Goal: Contribute content: Contribute content

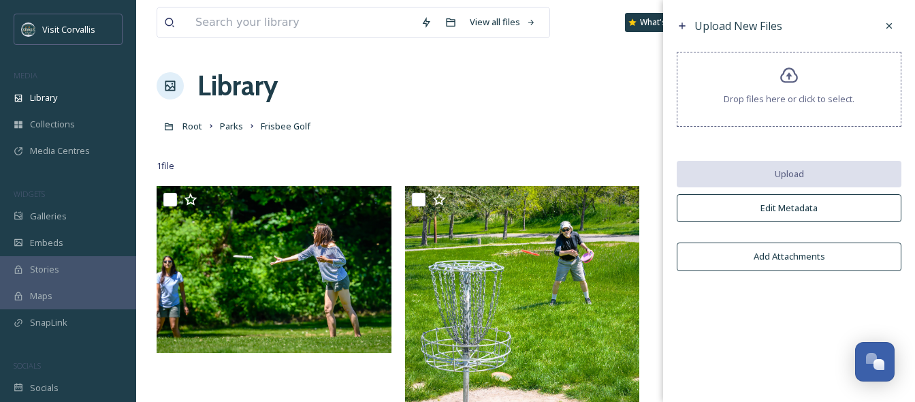
scroll to position [5, 0]
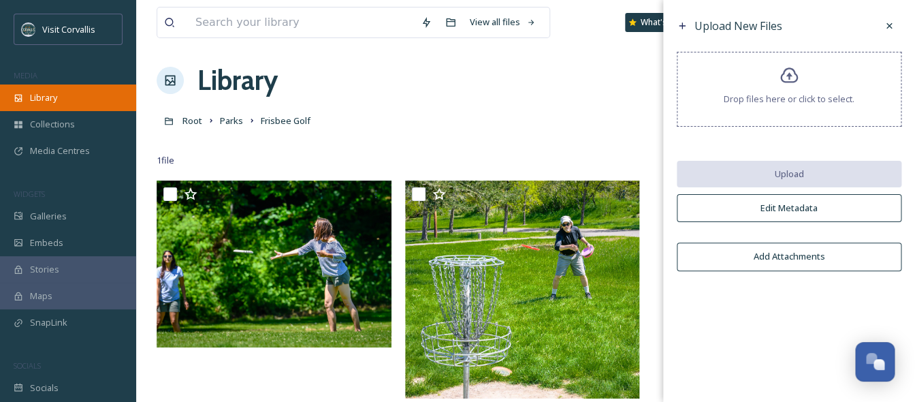
click at [46, 99] on span "Library" at bounding box center [43, 97] width 27 height 13
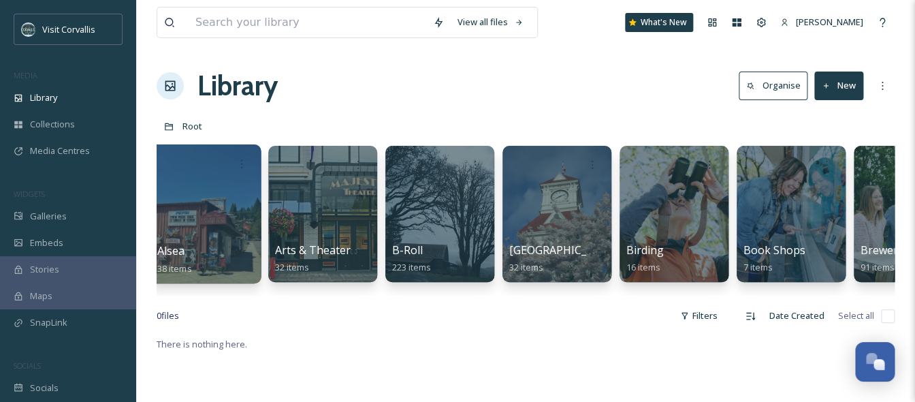
scroll to position [0, 362]
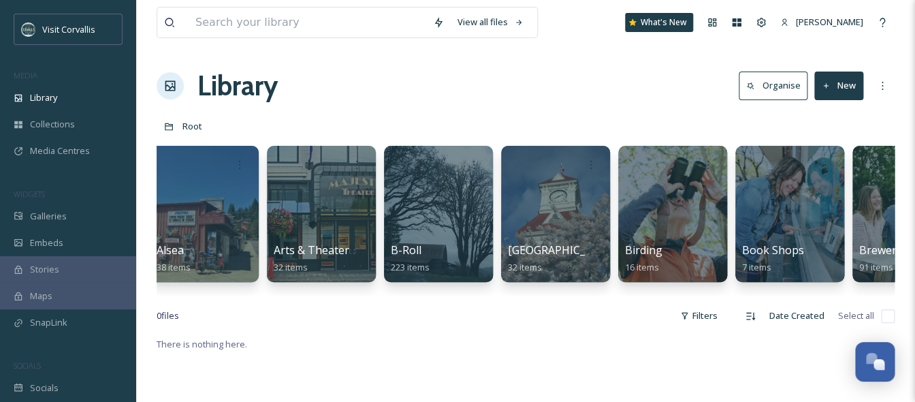
click at [488, 317] on div "0 file s Filters Date Created Select all" at bounding box center [526, 315] width 738 height 27
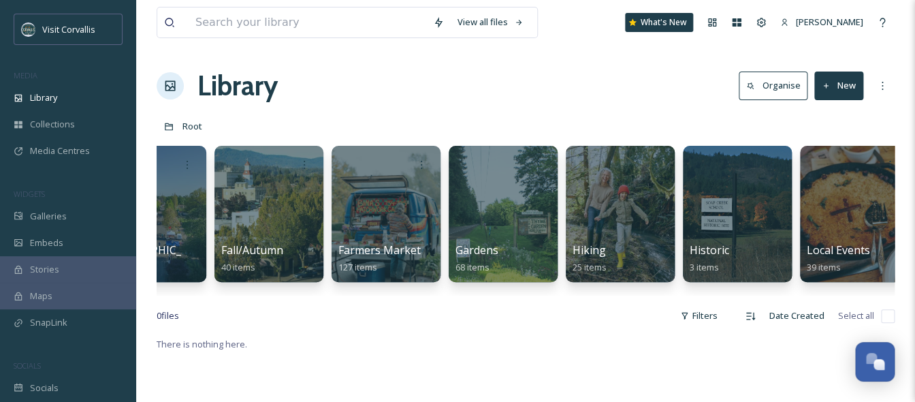
scroll to position [0, 1821]
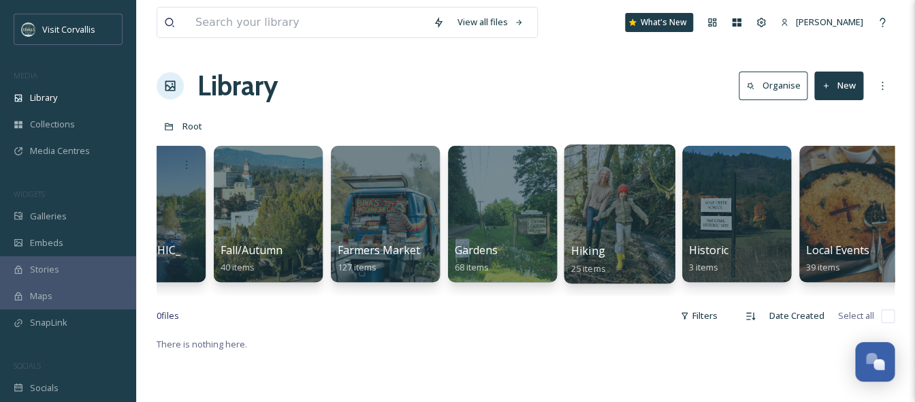
click at [621, 227] on div at bounding box center [619, 213] width 111 height 139
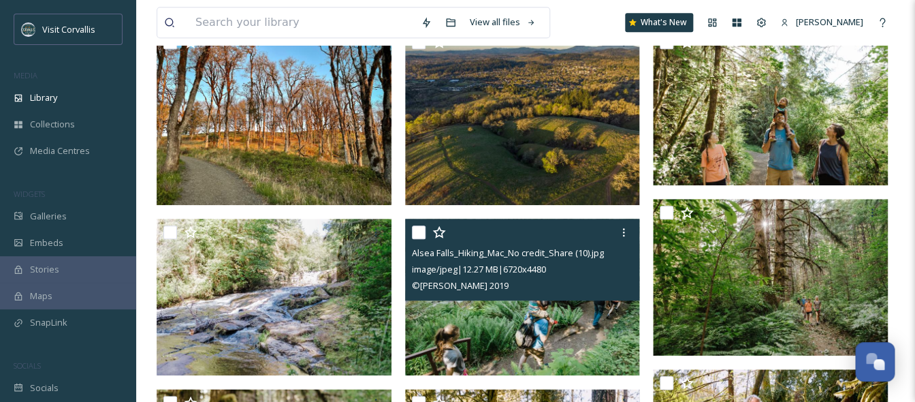
scroll to position [301, 0]
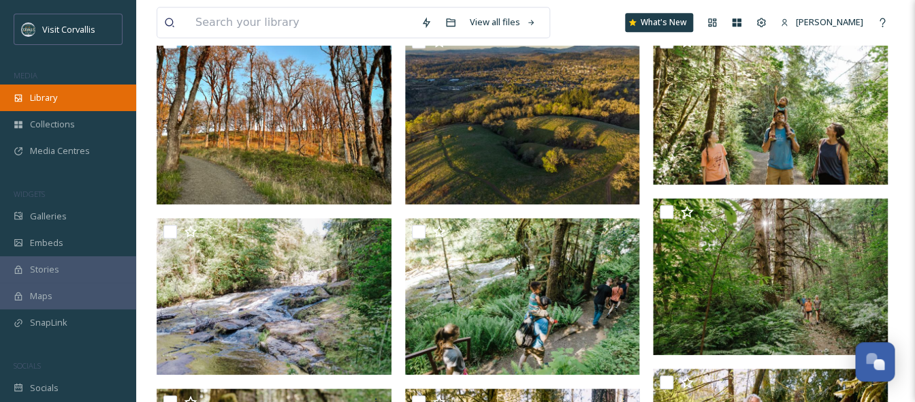
click at [100, 95] on div "Library" at bounding box center [68, 97] width 136 height 27
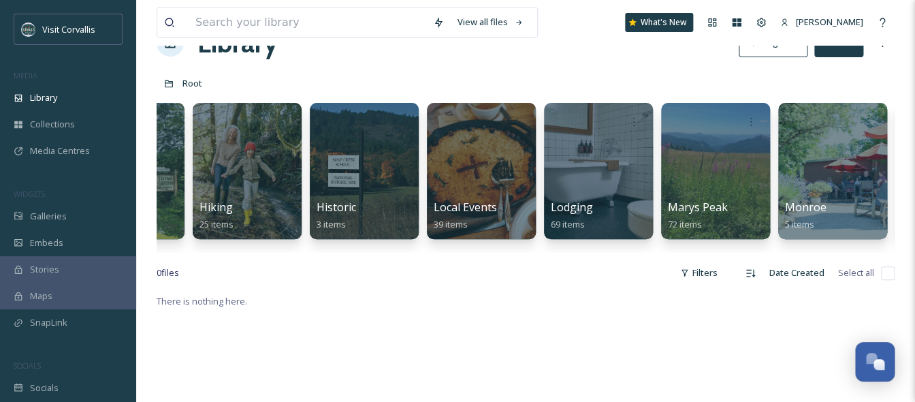
scroll to position [0, 2256]
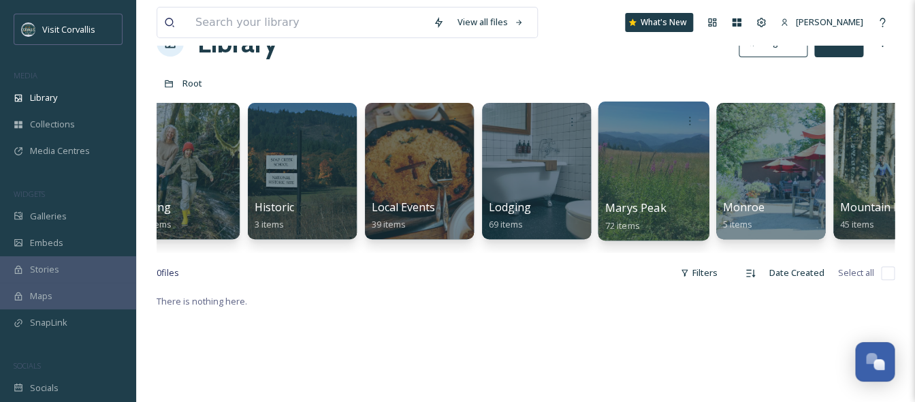
click at [664, 187] on div at bounding box center [653, 170] width 111 height 139
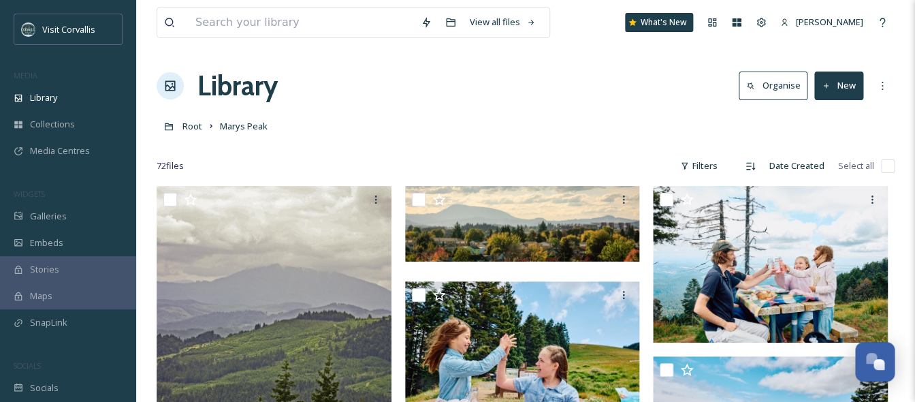
click at [846, 90] on button "New" at bounding box center [839, 86] width 49 height 28
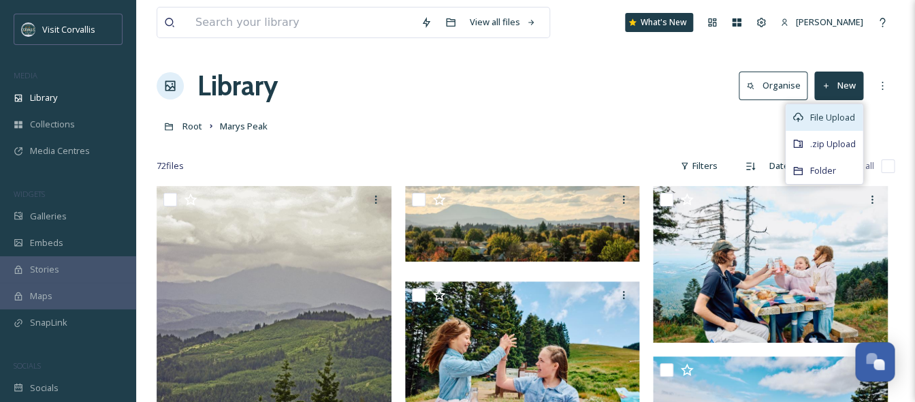
click at [839, 114] on span "File Upload" at bounding box center [833, 117] width 45 height 13
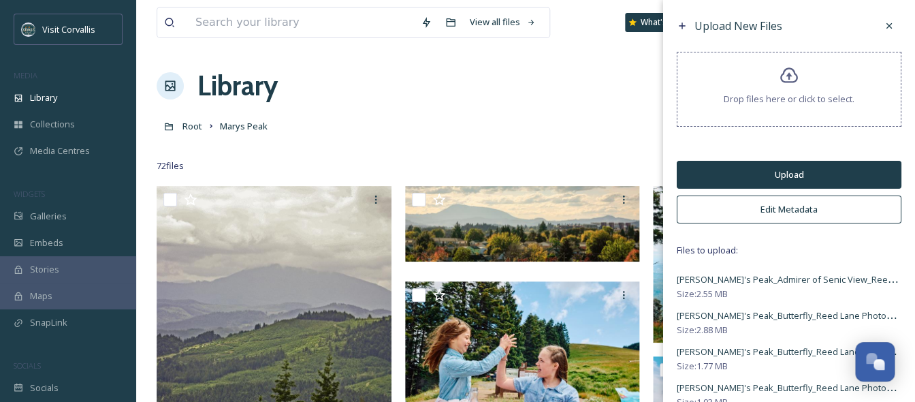
click at [762, 211] on button "Edit Metadata" at bounding box center [789, 209] width 225 height 28
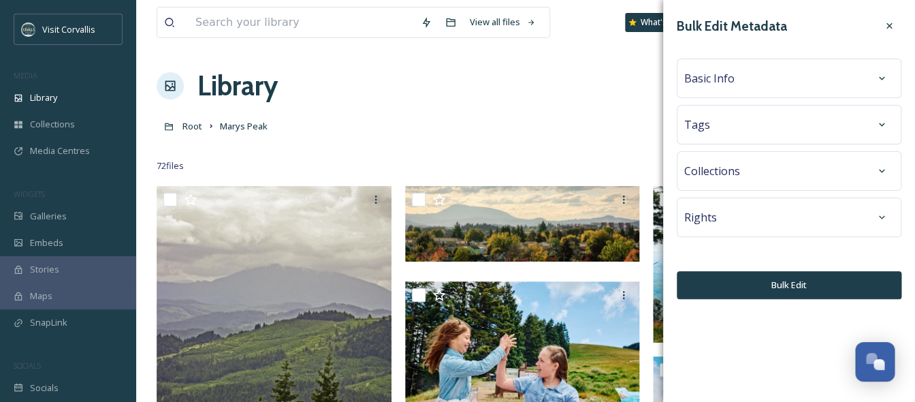
click at [754, 128] on div "Tags" at bounding box center [790, 124] width 210 height 25
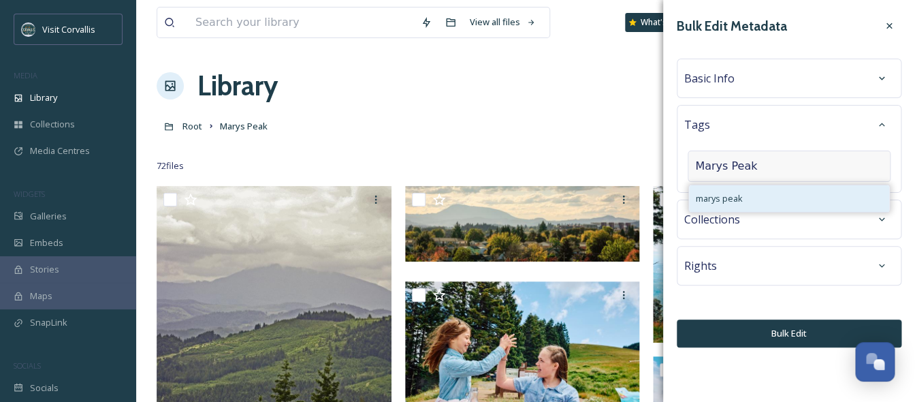
type input "Marys Peak"
click at [742, 192] on span "marys peak" at bounding box center [719, 198] width 47 height 13
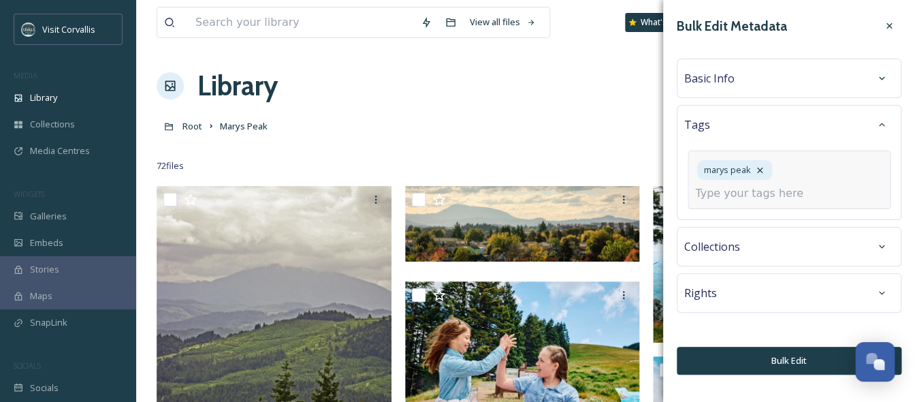
click at [734, 198] on input at bounding box center [763, 193] width 136 height 16
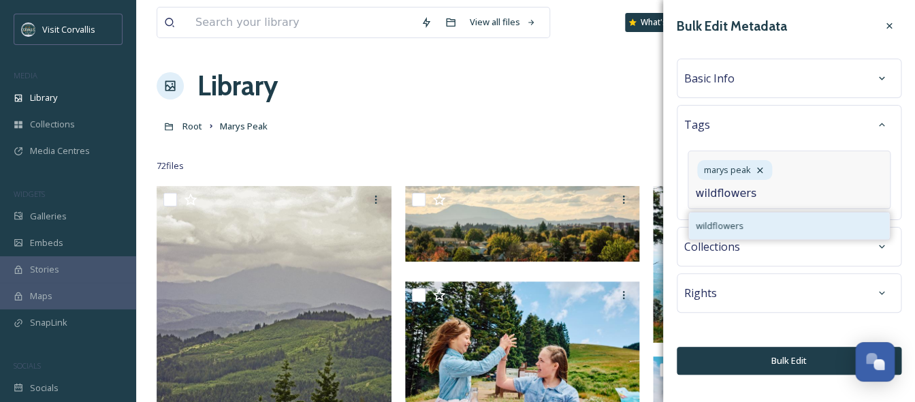
type input "wildflowers"
click at [736, 225] on span "wildflowers" at bounding box center [720, 225] width 48 height 13
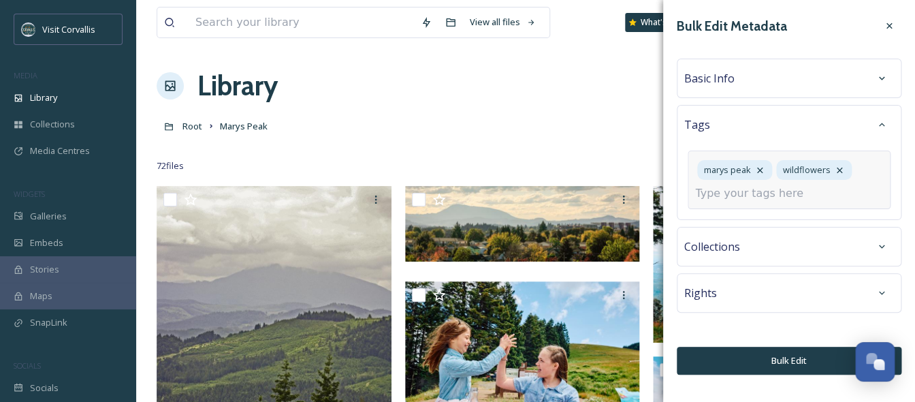
click at [736, 204] on div "marys peak wildflowers" at bounding box center [789, 180] width 203 height 59
click at [732, 193] on input at bounding box center [763, 193] width 136 height 16
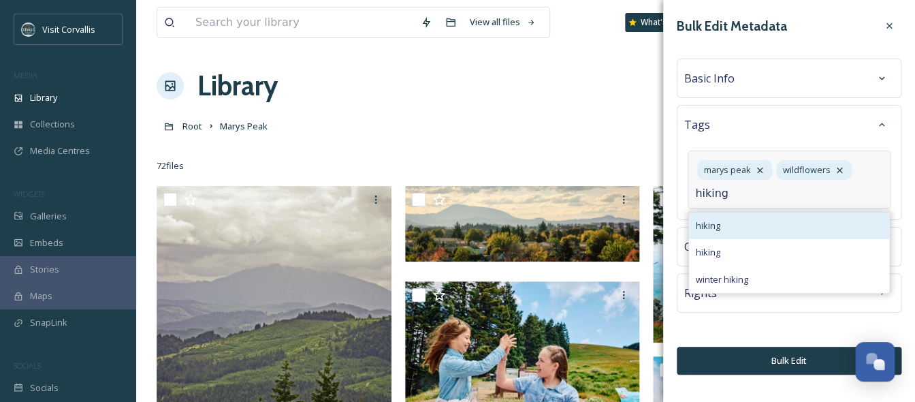
type input "hiking"
click at [734, 222] on div "hiking" at bounding box center [789, 226] width 200 height 27
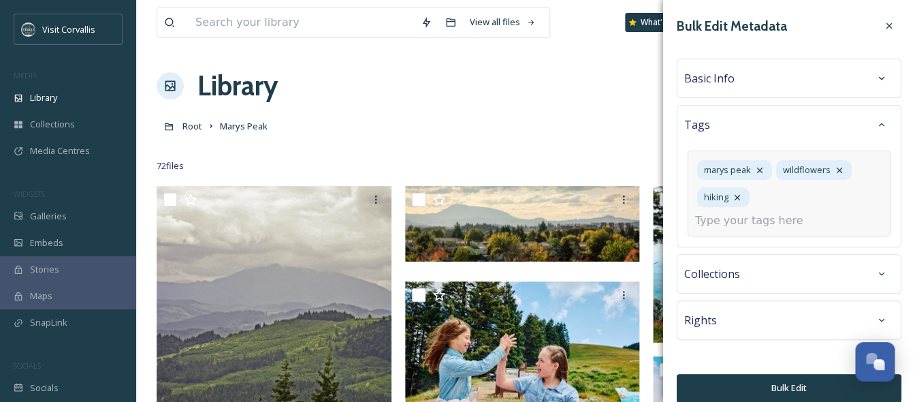
click at [748, 219] on input at bounding box center [763, 221] width 136 height 16
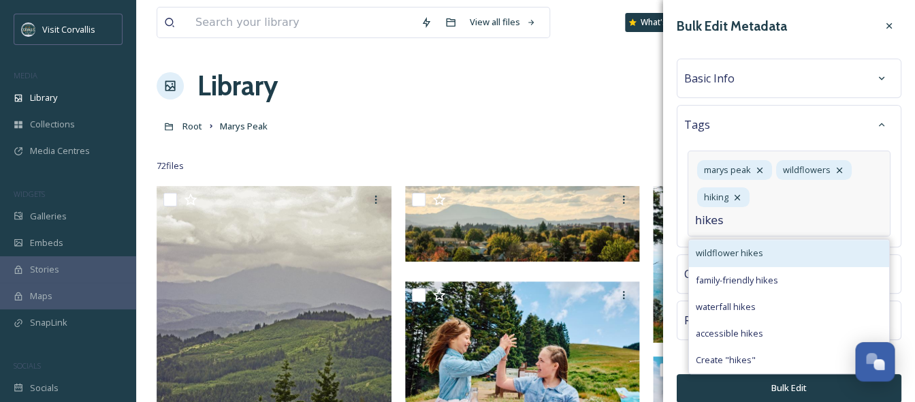
type input "hikes"
click at [747, 247] on div "wildflower hikes" at bounding box center [789, 253] width 200 height 27
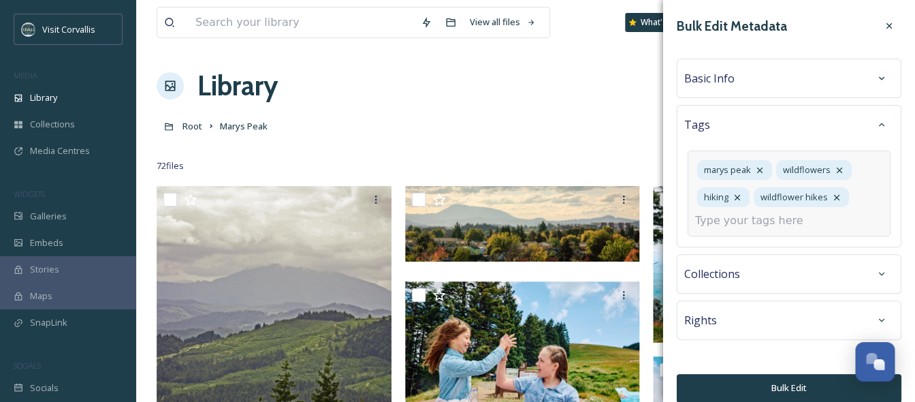
click at [750, 221] on input at bounding box center [763, 221] width 136 height 16
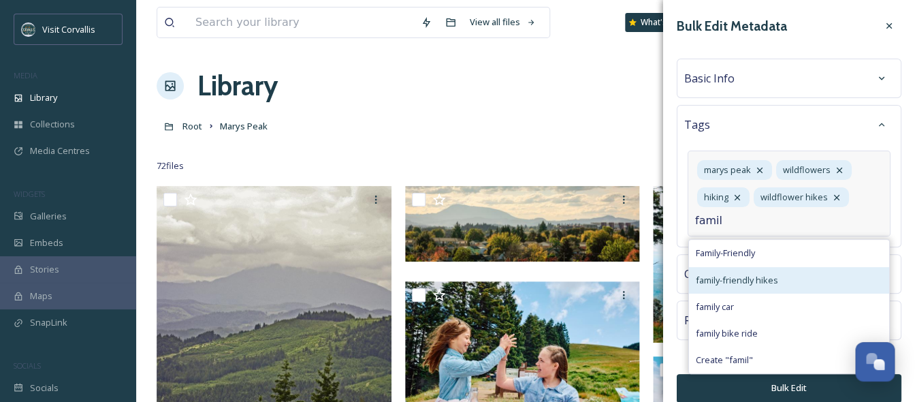
type input "famil"
click at [751, 276] on span "family-friendly hikes" at bounding box center [737, 280] width 82 height 13
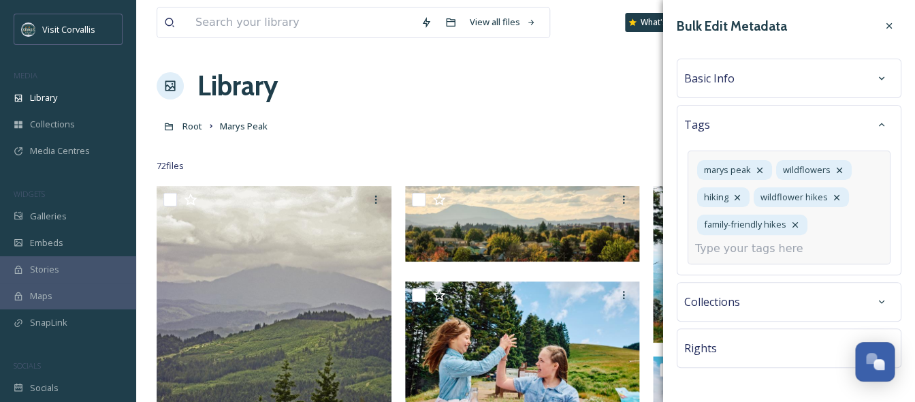
click at [756, 251] on input at bounding box center [763, 248] width 136 height 16
click at [792, 74] on div "Basic Info" at bounding box center [790, 78] width 210 height 25
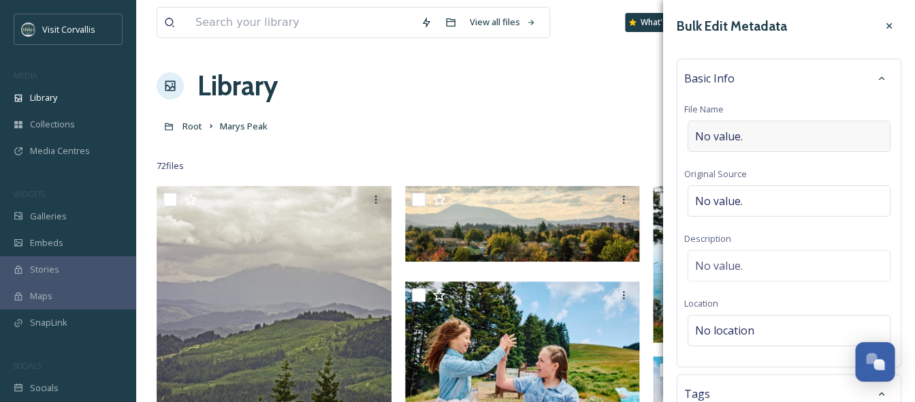
click at [766, 128] on div "No value." at bounding box center [789, 136] width 203 height 31
type input "Marys Peak"
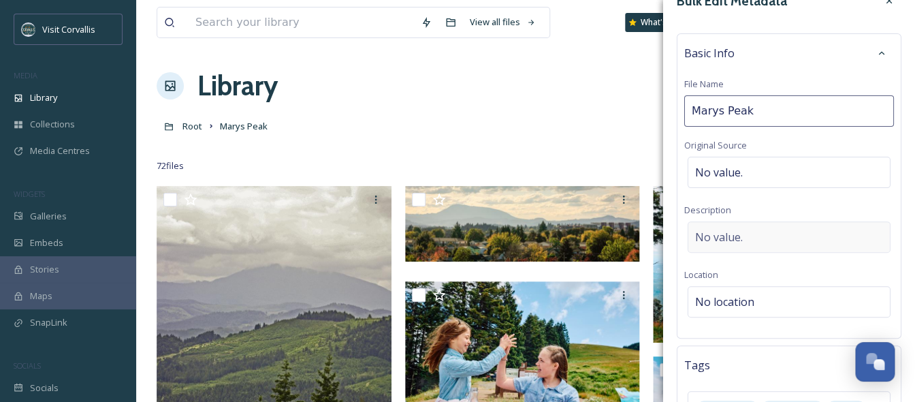
click at [752, 236] on div "No value." at bounding box center [789, 236] width 203 height 31
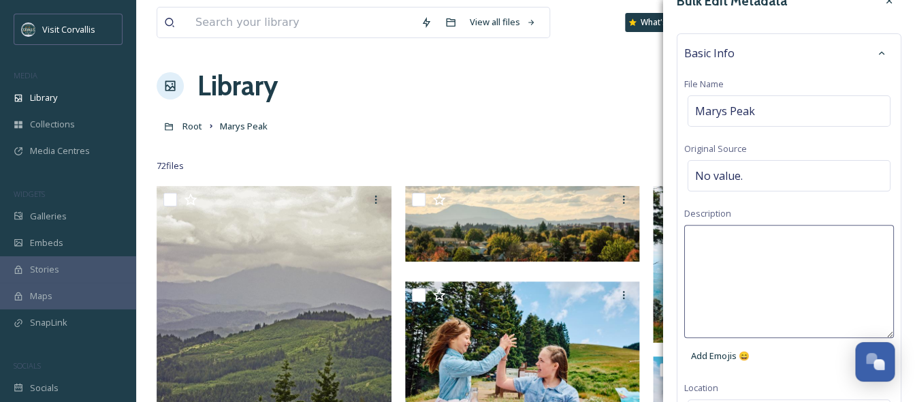
click at [752, 236] on textarea at bounding box center [790, 281] width 210 height 113
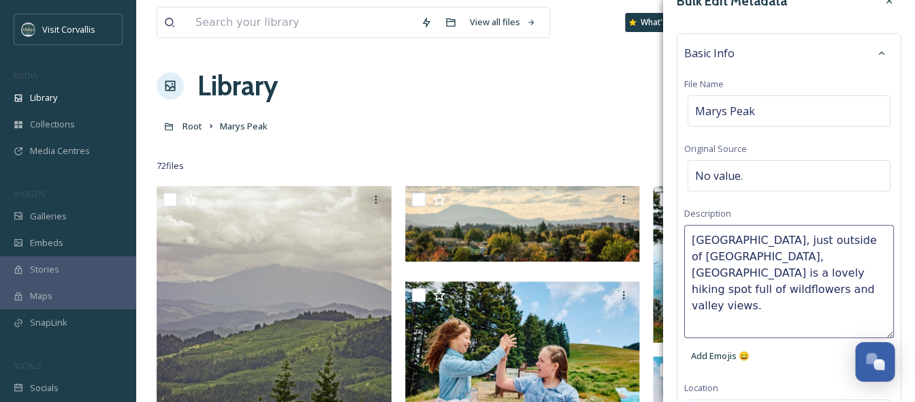
click at [754, 242] on textarea "[GEOGRAPHIC_DATA], just outside of [GEOGRAPHIC_DATA], [GEOGRAPHIC_DATA] is a lo…" at bounding box center [790, 281] width 210 height 113
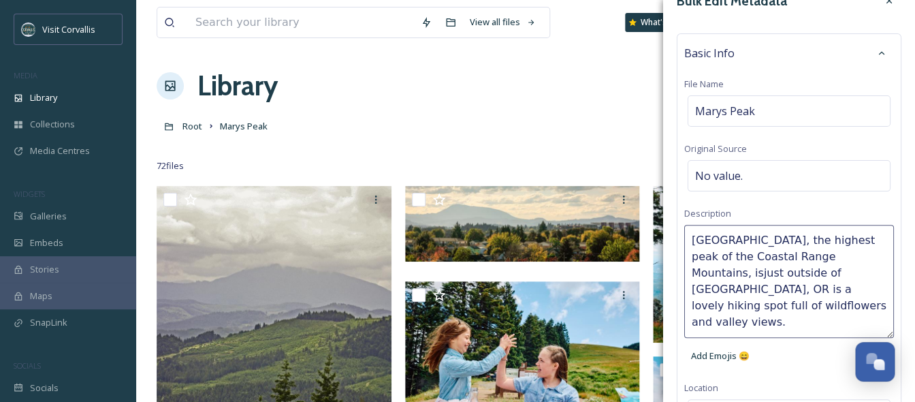
type textarea "[GEOGRAPHIC_DATA], the highest peak of the Coastal Range Mountains, is just out…"
click at [784, 316] on textarea "[GEOGRAPHIC_DATA], the highest peak of the Coastal Range Mountains, is just out…" at bounding box center [790, 281] width 210 height 113
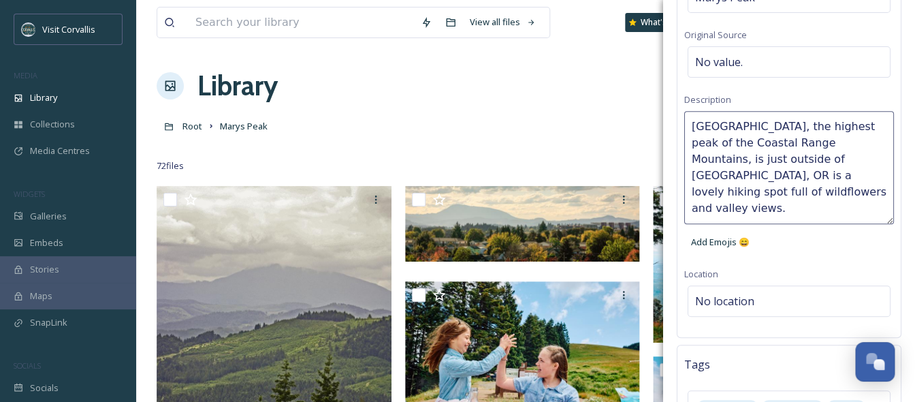
scroll to position [178, 0]
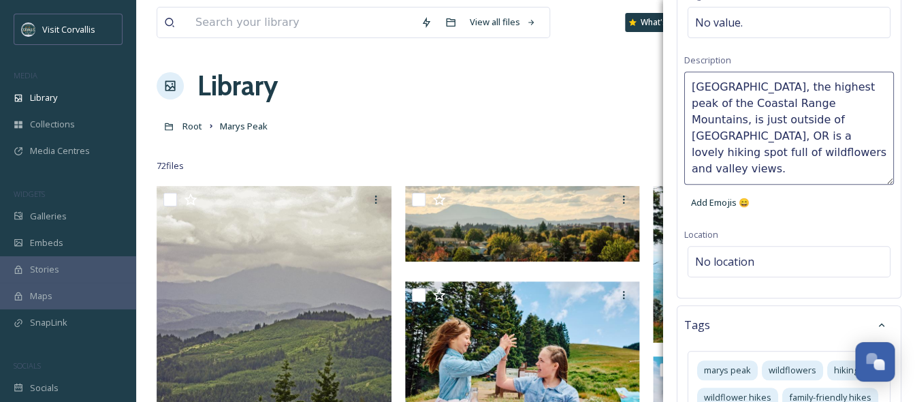
click at [772, 260] on div "Bulk Edit Metadata Basic Info File Name Marys Peak Original Source No value. De…" at bounding box center [789, 209] width 252 height 775
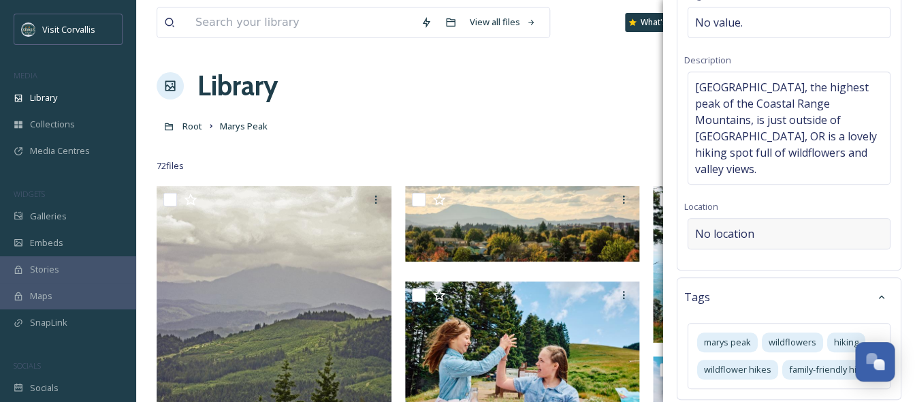
click at [756, 218] on div "No location" at bounding box center [789, 233] width 203 height 31
click at [756, 219] on input at bounding box center [790, 234] width 202 height 30
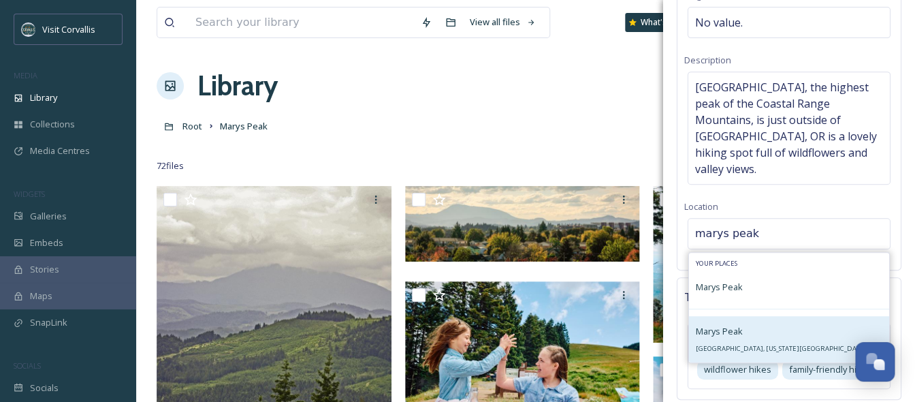
type input "marys peak"
click at [744, 324] on div "Marys Peak [GEOGRAPHIC_DATA], [US_STATE][GEOGRAPHIC_DATA], [GEOGRAPHIC_DATA]" at bounding box center [789, 339] width 187 height 33
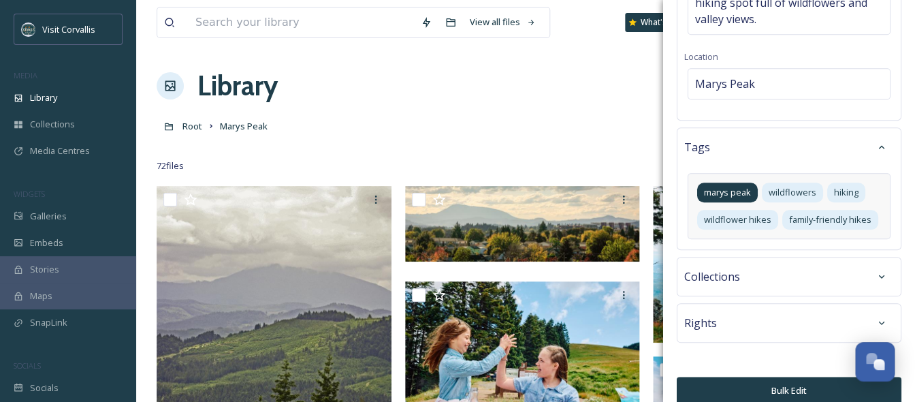
scroll to position [1, 0]
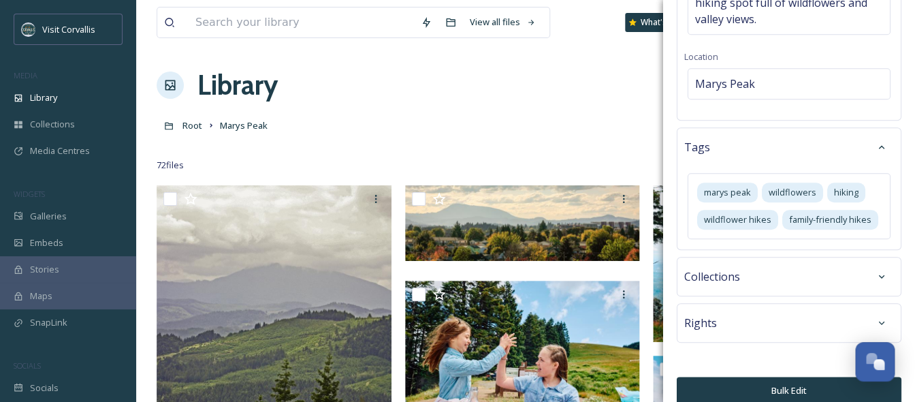
click at [739, 312] on div "Rights" at bounding box center [790, 323] width 210 height 25
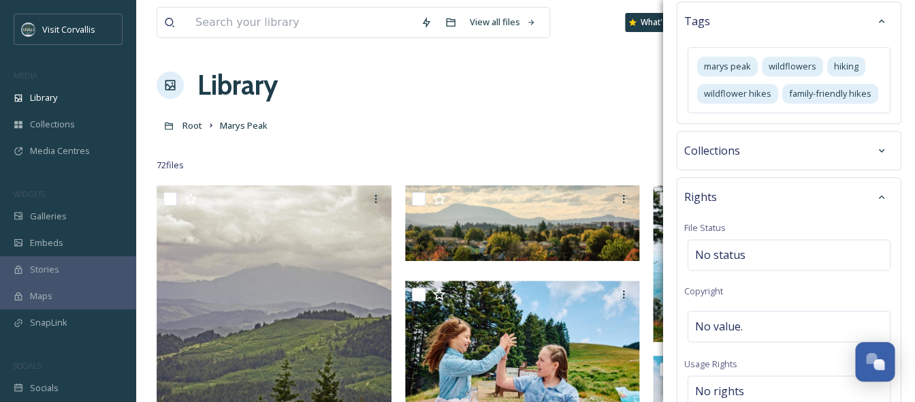
scroll to position [561, 0]
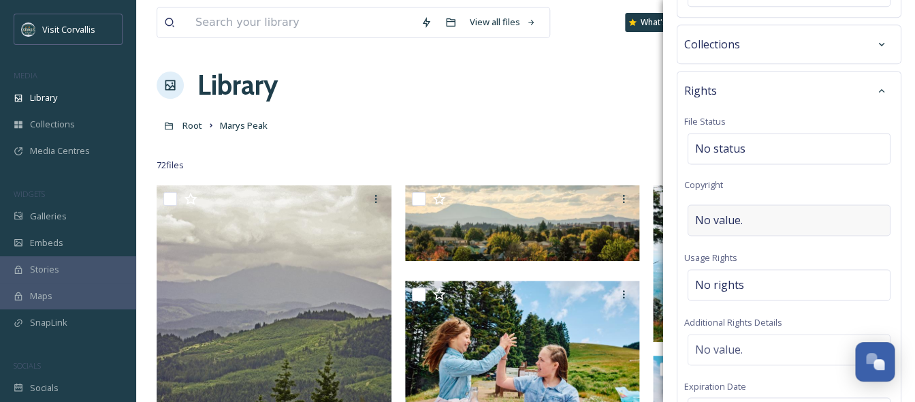
click at [730, 212] on span "No value." at bounding box center [719, 220] width 48 height 16
type input "[PERSON_NAME] Photography"
click at [719, 277] on span "No rights" at bounding box center [719, 285] width 49 height 16
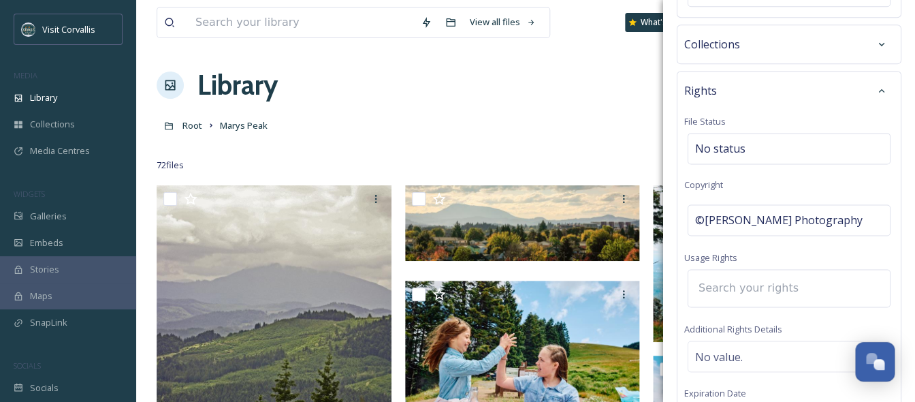
click at [714, 277] on input at bounding box center [767, 288] width 150 height 30
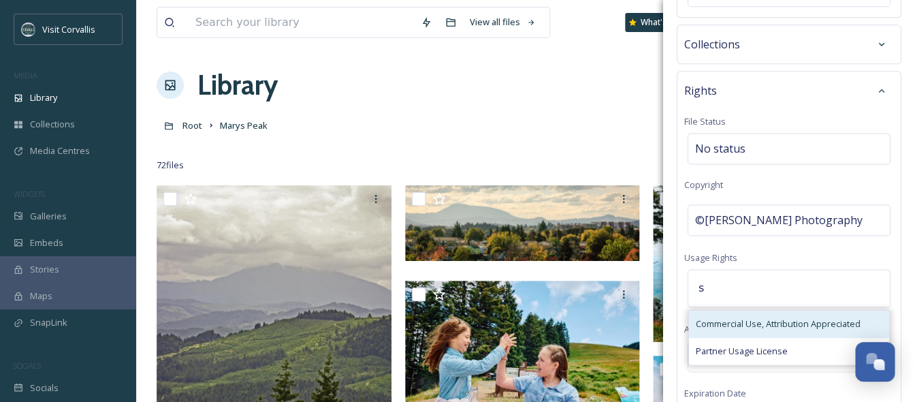
type input "s"
click at [719, 317] on span "Commercial Use, Attribution Appreciated" at bounding box center [778, 323] width 165 height 13
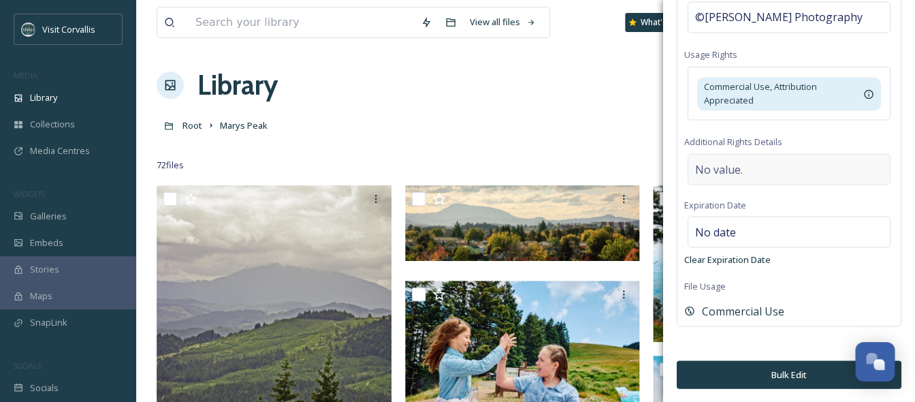
scroll to position [747, 0]
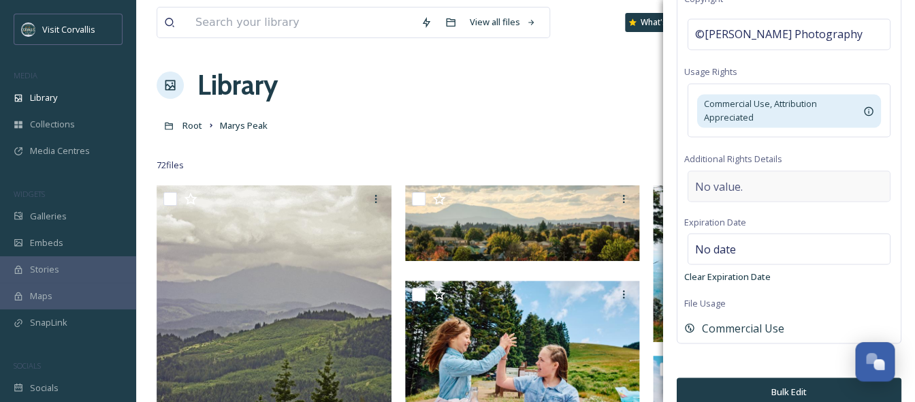
click at [738, 180] on div "No value." at bounding box center [789, 185] width 203 height 31
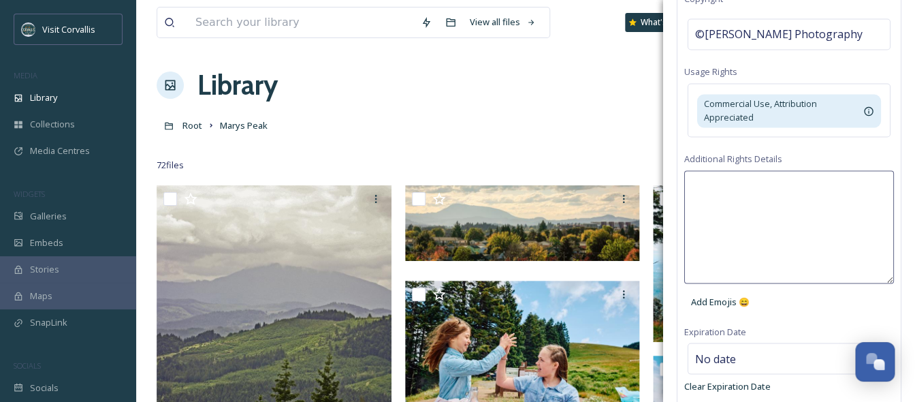
click at [725, 175] on textarea at bounding box center [790, 226] width 210 height 113
paste textarea "[PERSON_NAME] Photography"
type textarea "Credit [PERSON_NAME] Photography"
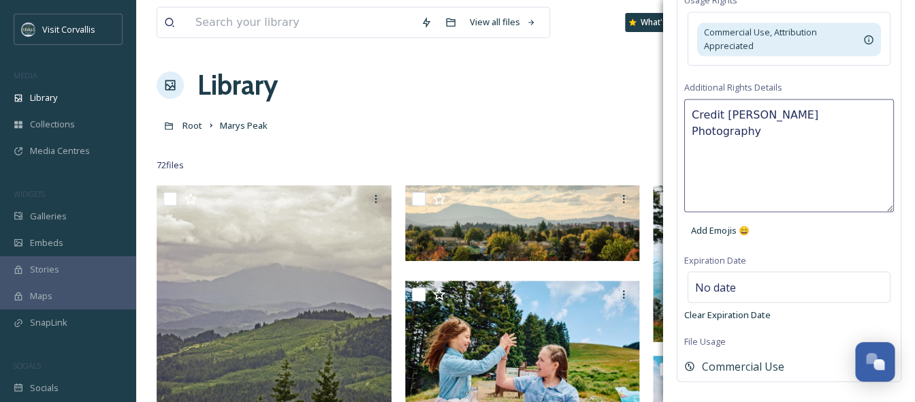
scroll to position [853, 0]
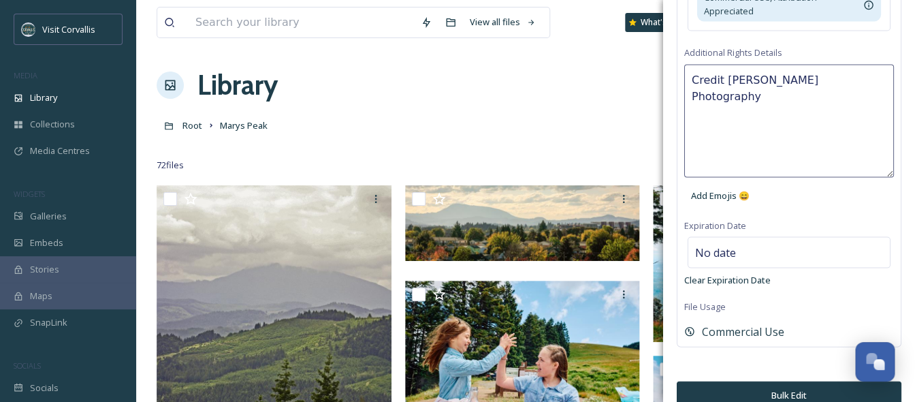
click at [710, 381] on button "Bulk Edit" at bounding box center [789, 395] width 225 height 28
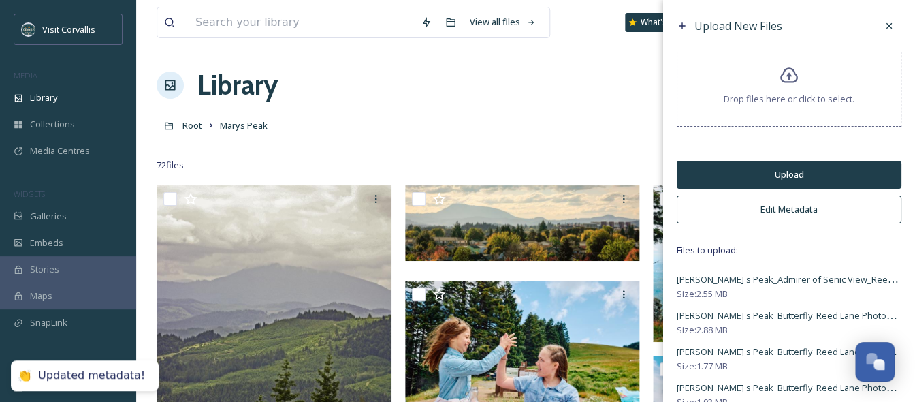
click at [745, 170] on button "Upload" at bounding box center [789, 175] width 225 height 28
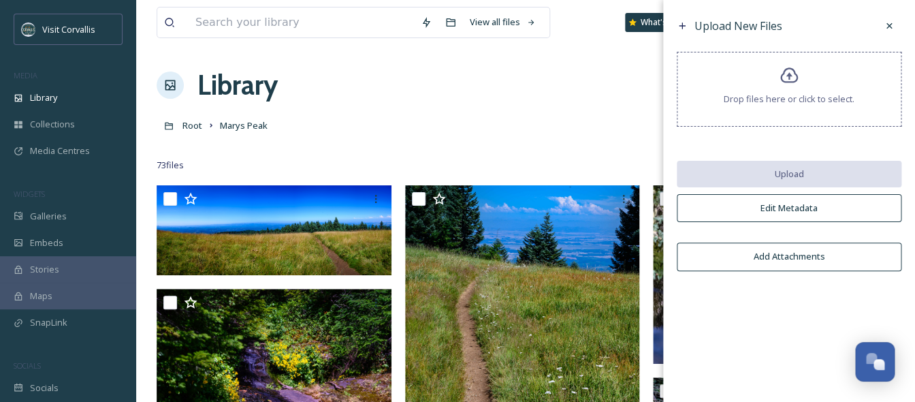
click at [520, 129] on div "Root Marys Peak" at bounding box center [526, 125] width 738 height 26
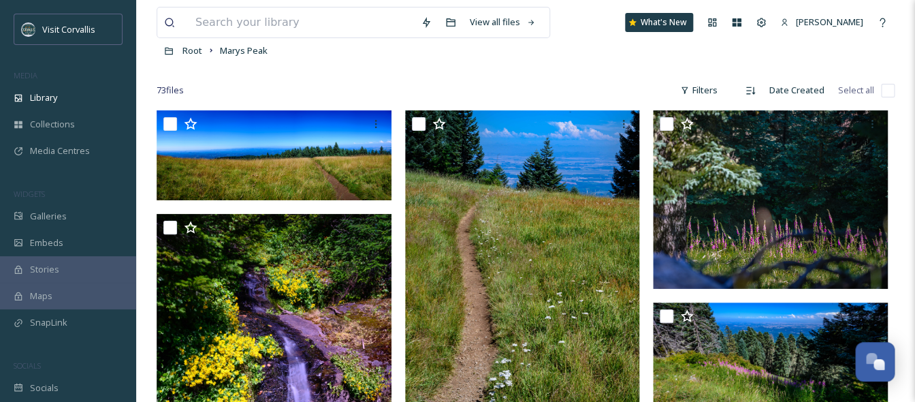
scroll to position [0, 0]
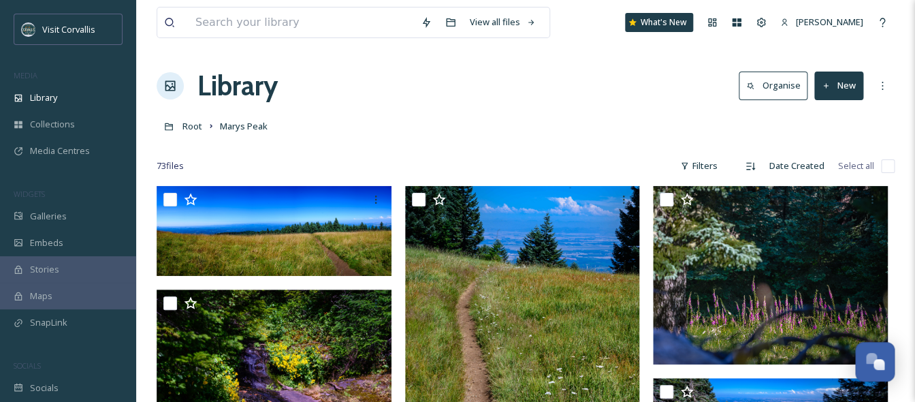
click at [839, 87] on button "New" at bounding box center [839, 86] width 49 height 28
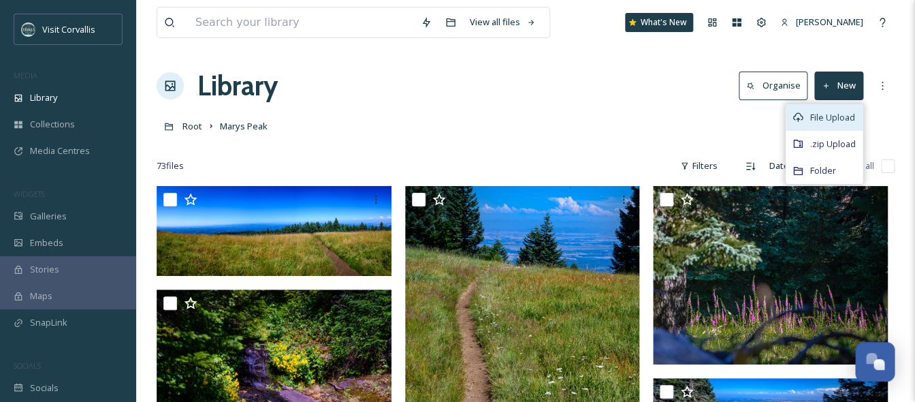
click at [838, 115] on span "File Upload" at bounding box center [833, 117] width 45 height 13
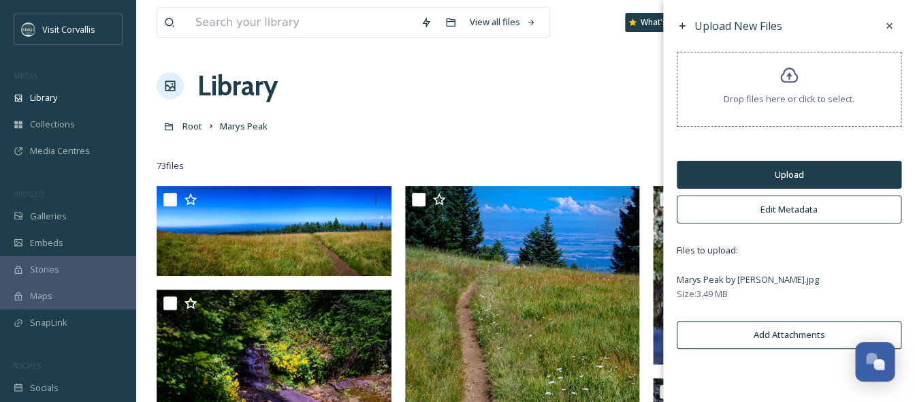
click at [770, 207] on button "Edit Metadata" at bounding box center [789, 209] width 225 height 28
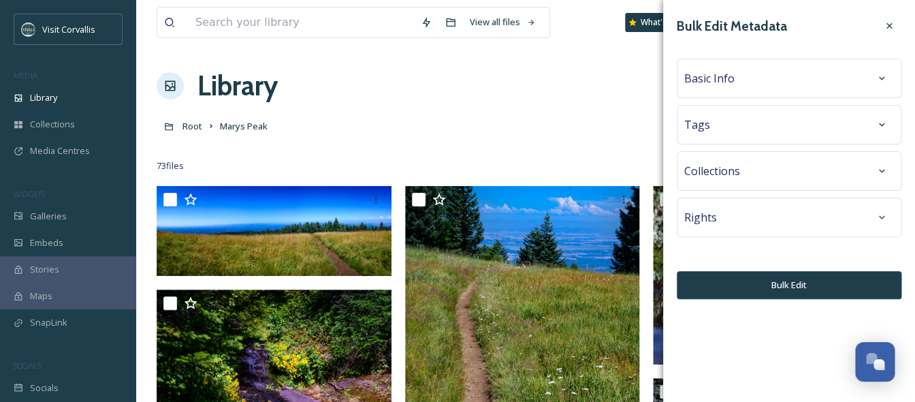
click at [745, 215] on div "Rights" at bounding box center [790, 217] width 210 height 25
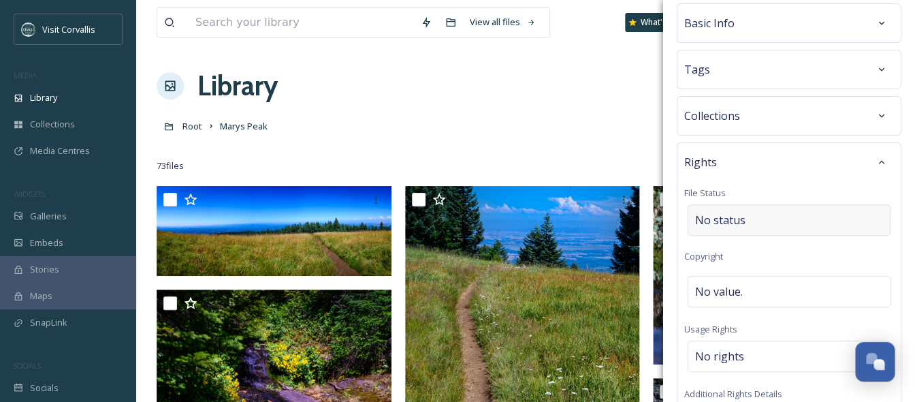
scroll to position [56, 0]
click at [723, 295] on span "No value." at bounding box center [719, 291] width 48 height 16
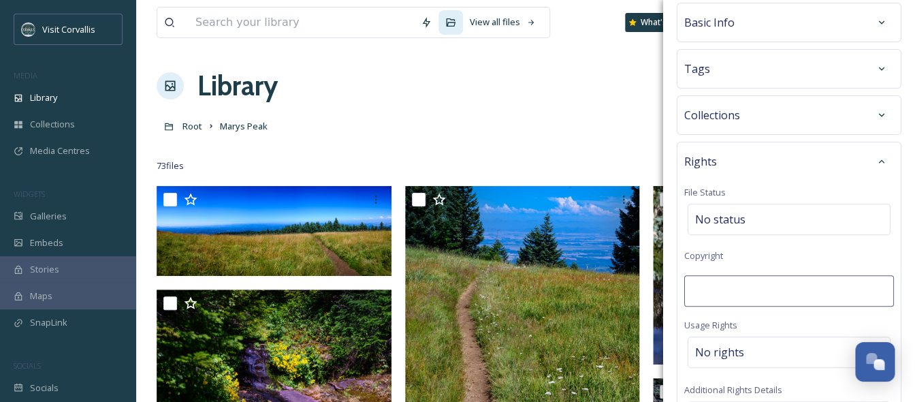
type input "[PERSON_NAME]"
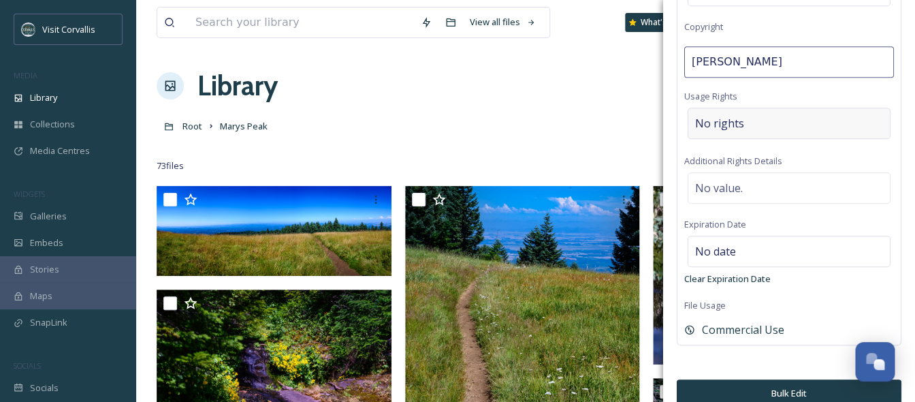
scroll to position [302, 0]
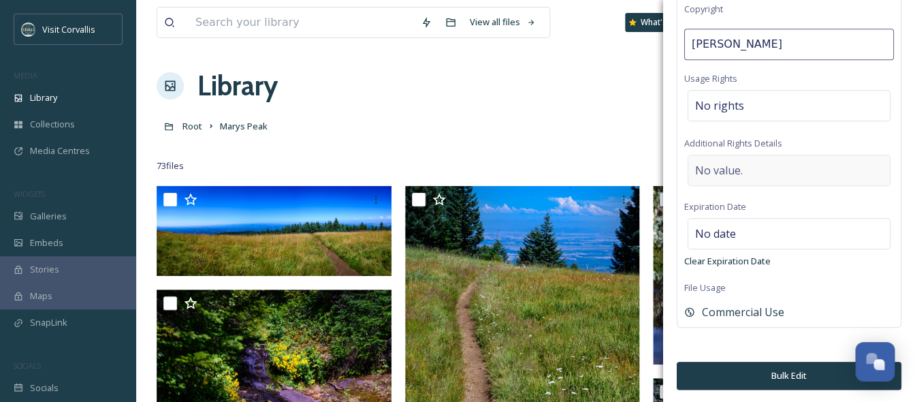
click at [740, 171] on span "No value." at bounding box center [719, 170] width 48 height 16
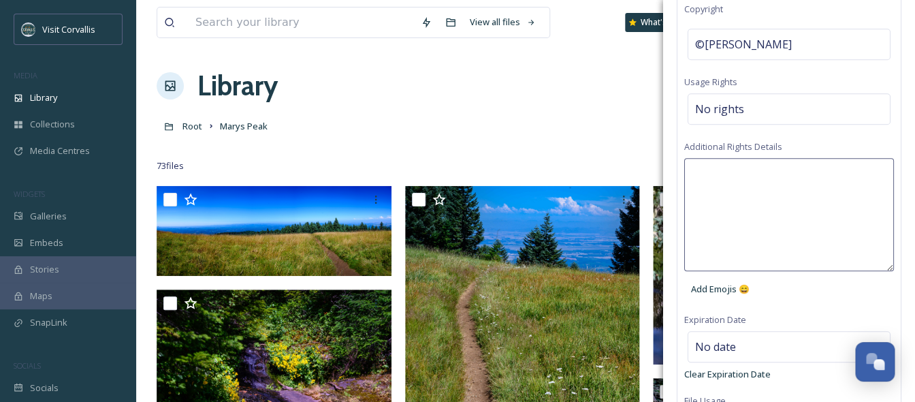
click at [740, 171] on textarea at bounding box center [790, 214] width 210 height 113
paste textarea "[PERSON_NAME]"
type textarea "Credit [PERSON_NAME]"
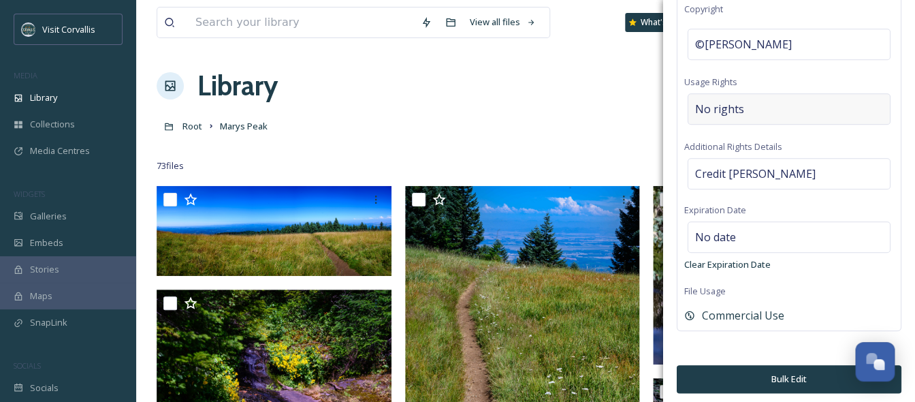
click at [777, 108] on div "No rights" at bounding box center [789, 108] width 203 height 31
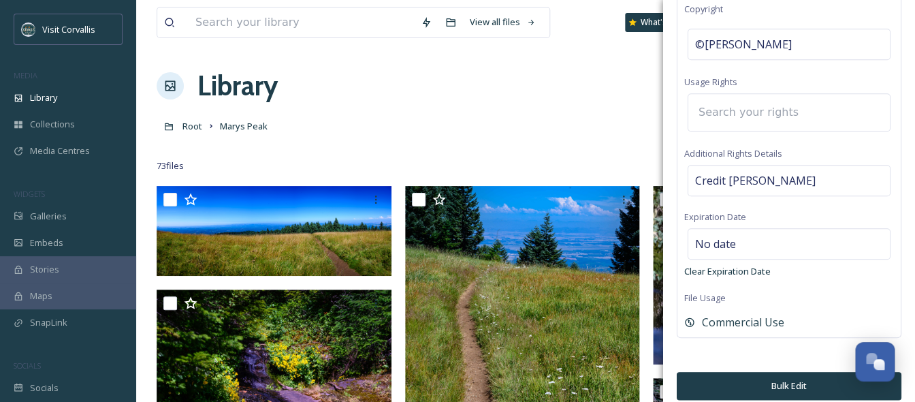
click at [749, 113] on input at bounding box center [767, 112] width 150 height 30
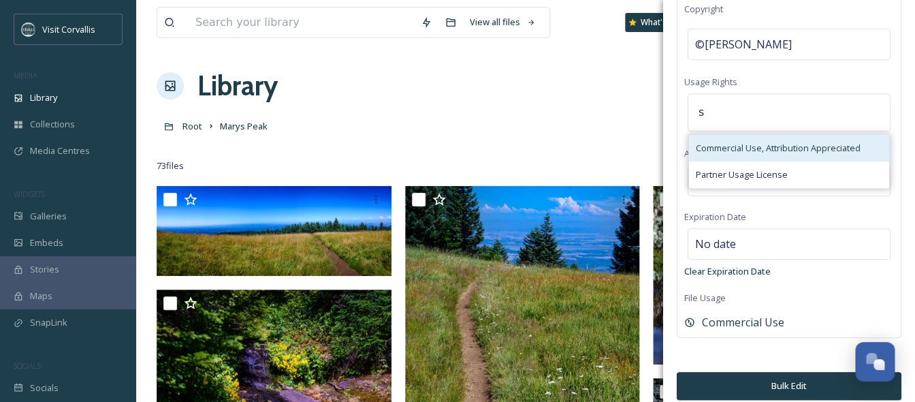
type input "s"
click at [741, 152] on span "Commercial Use, Attribution Appreciated" at bounding box center [778, 148] width 165 height 13
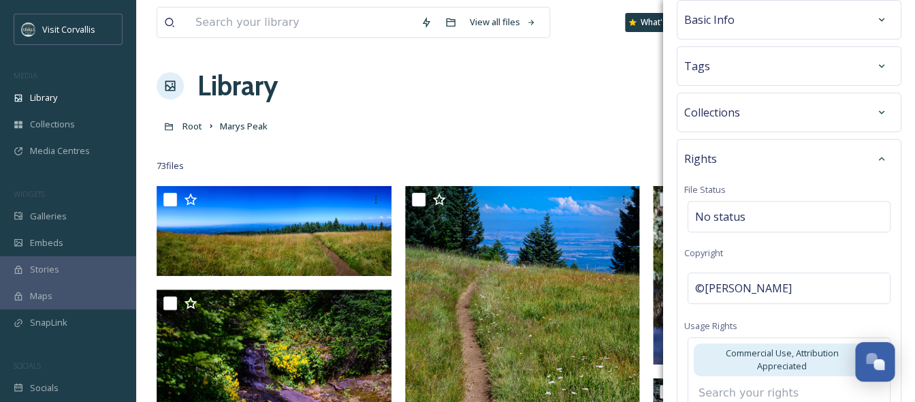
scroll to position [0, 0]
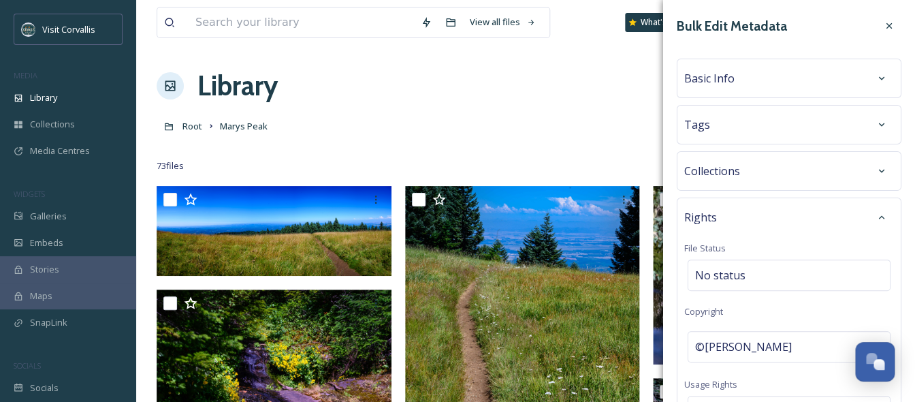
click at [744, 123] on div "Tags" at bounding box center [790, 124] width 210 height 25
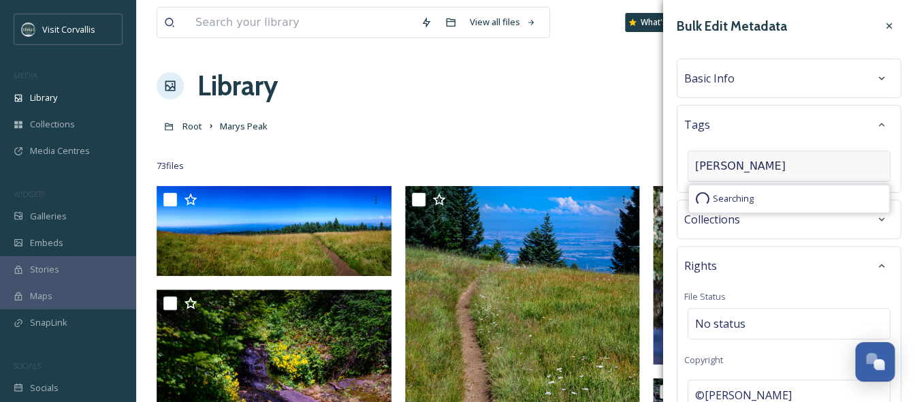
type input "Marys Peak"
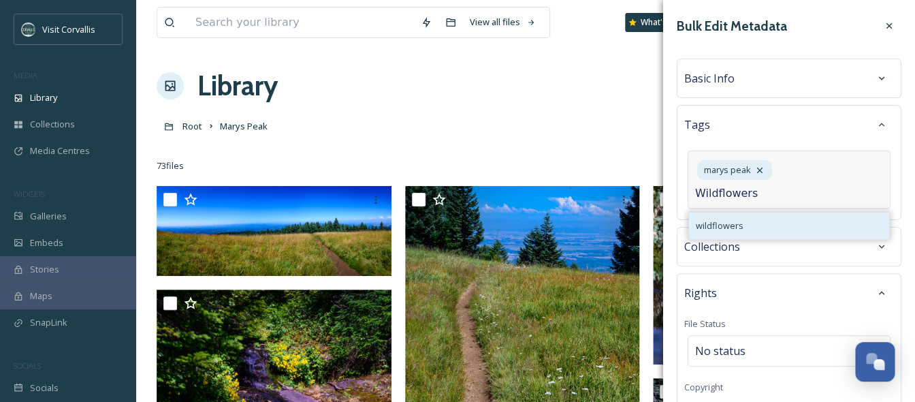
type input "Wildflowers"
click at [730, 225] on span "wildflowers" at bounding box center [720, 225] width 48 height 13
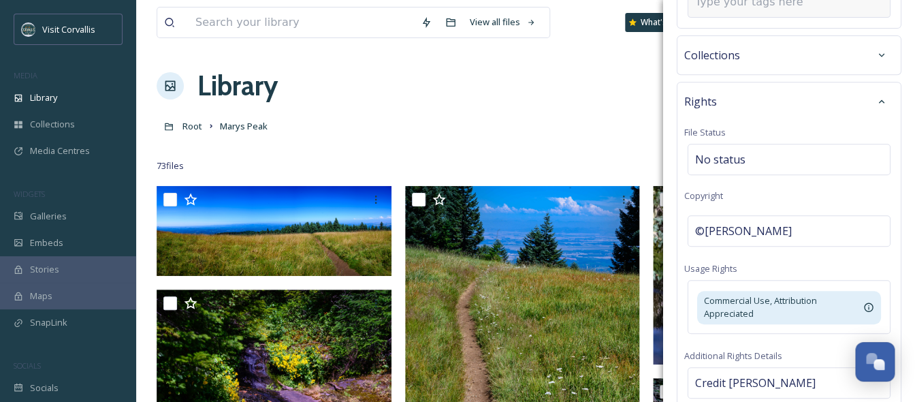
scroll to position [405, 0]
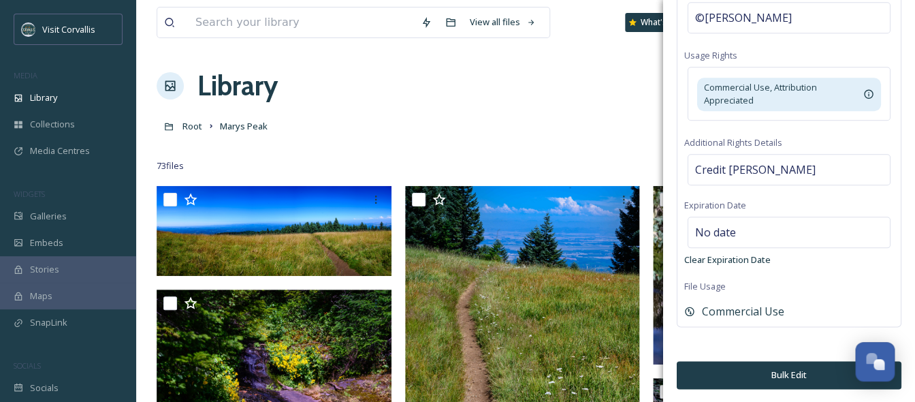
click at [723, 371] on button "Bulk Edit" at bounding box center [789, 375] width 225 height 28
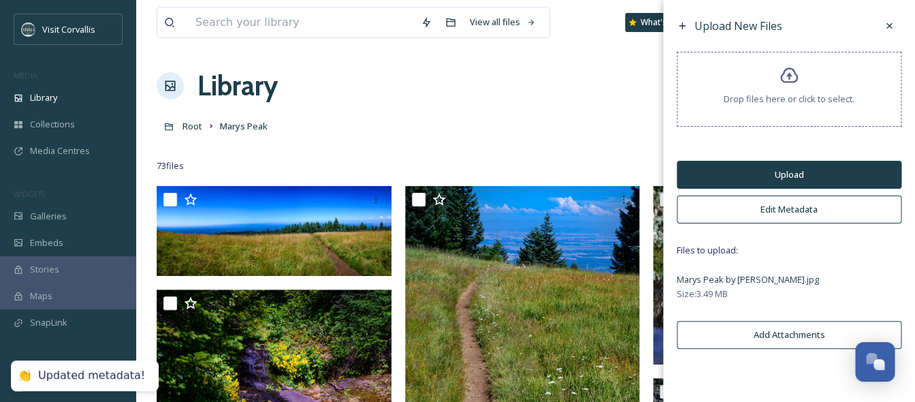
click at [744, 170] on button "Upload" at bounding box center [789, 175] width 225 height 28
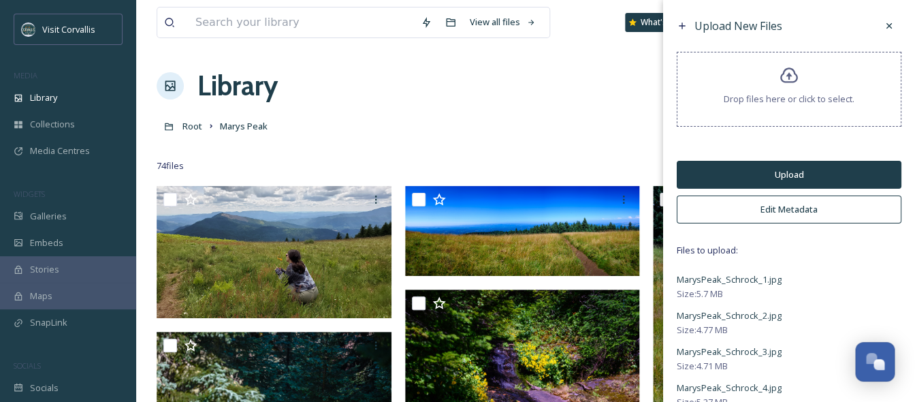
click at [787, 204] on button "Edit Metadata" at bounding box center [789, 209] width 225 height 28
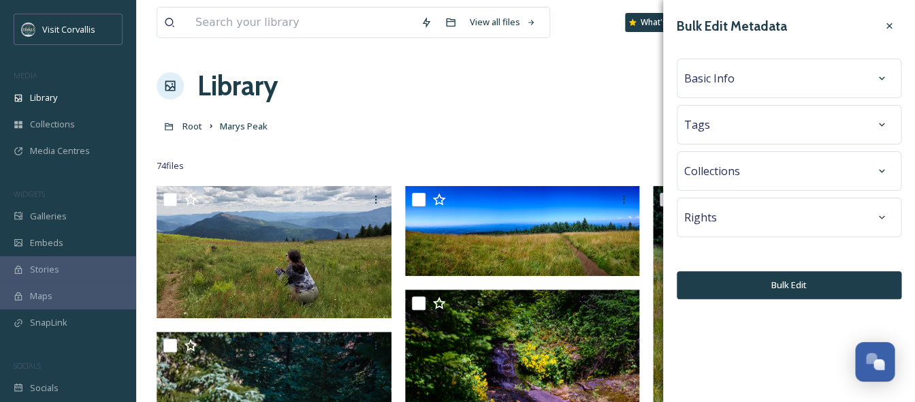
click at [765, 120] on div "Tags" at bounding box center [790, 124] width 210 height 25
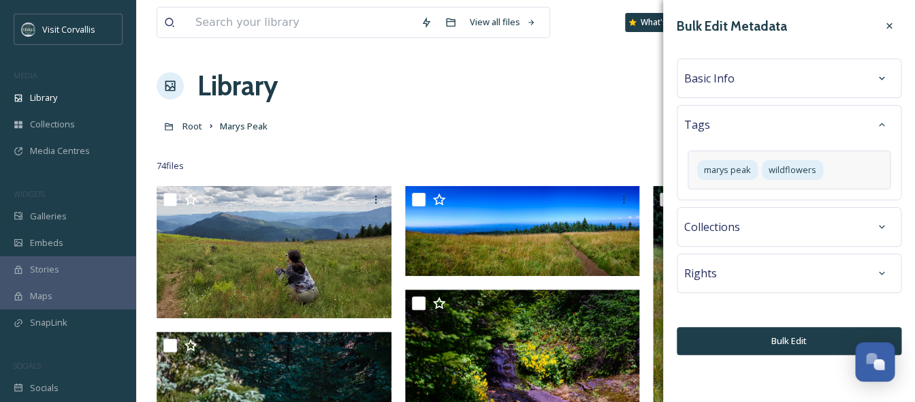
click at [839, 172] on div "marys peak wildflowers" at bounding box center [789, 170] width 203 height 39
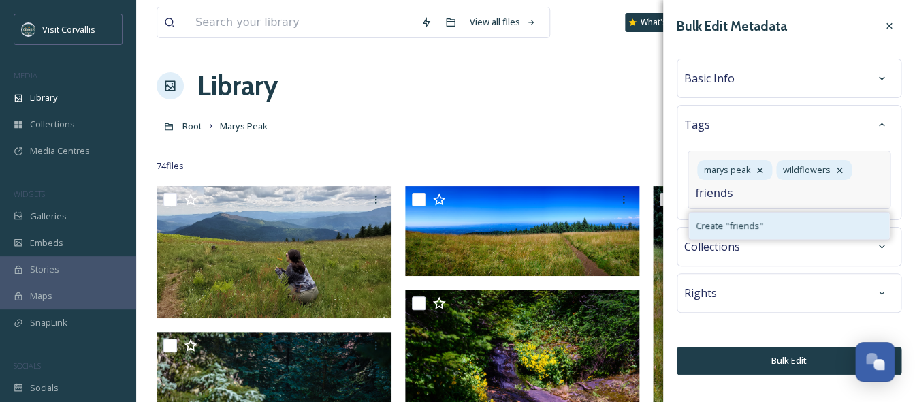
type input "friends"
click at [813, 226] on div "Create " friends "" at bounding box center [789, 226] width 200 height 27
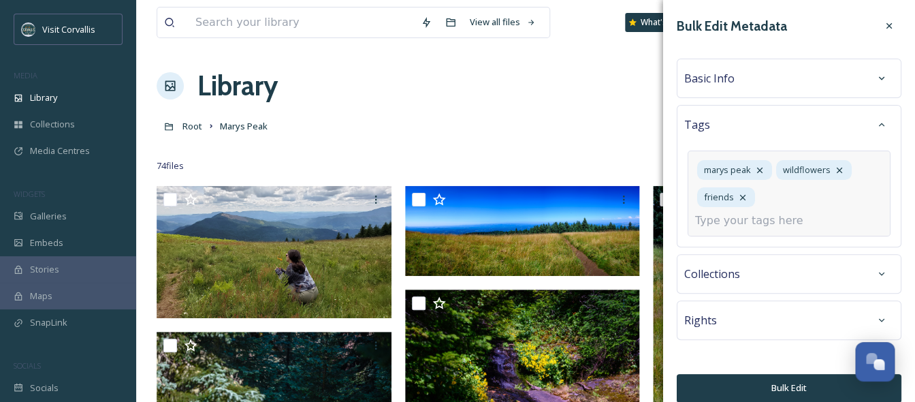
click at [776, 228] on input at bounding box center [763, 221] width 136 height 16
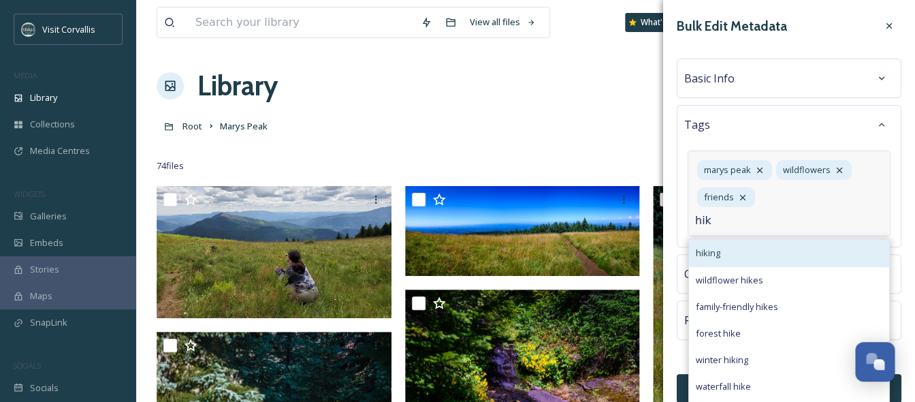
type input "hik"
click at [784, 250] on div "hiking" at bounding box center [789, 253] width 200 height 27
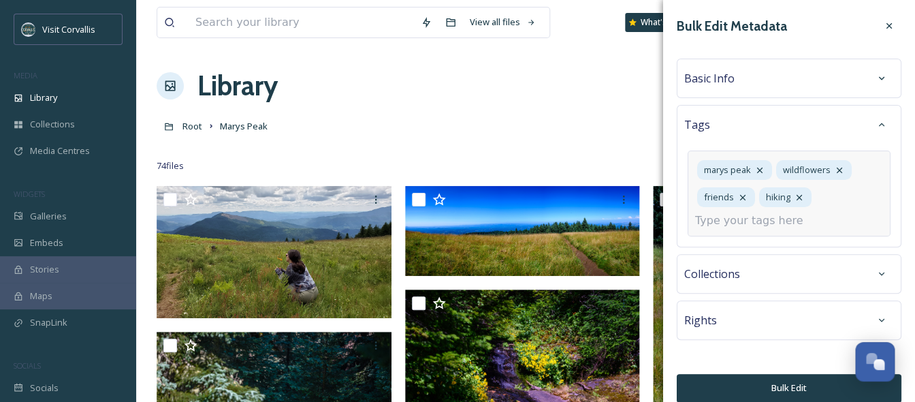
click at [765, 224] on input at bounding box center [763, 221] width 136 height 16
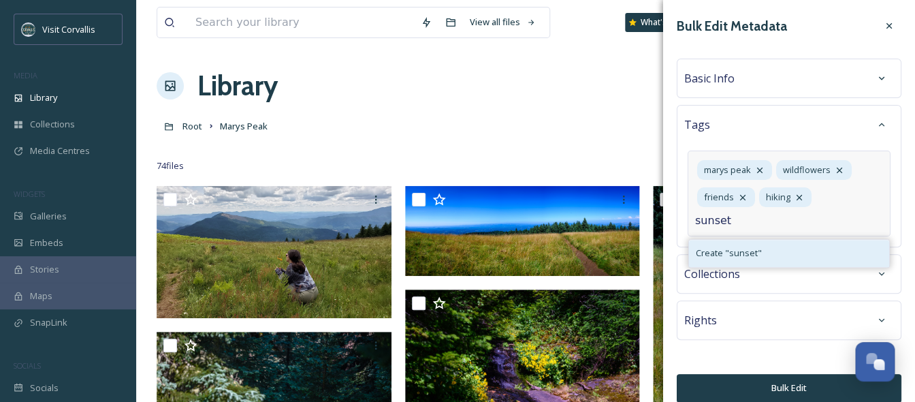
type input "sunset"
click at [765, 251] on div "Create " sunset "" at bounding box center [789, 253] width 200 height 27
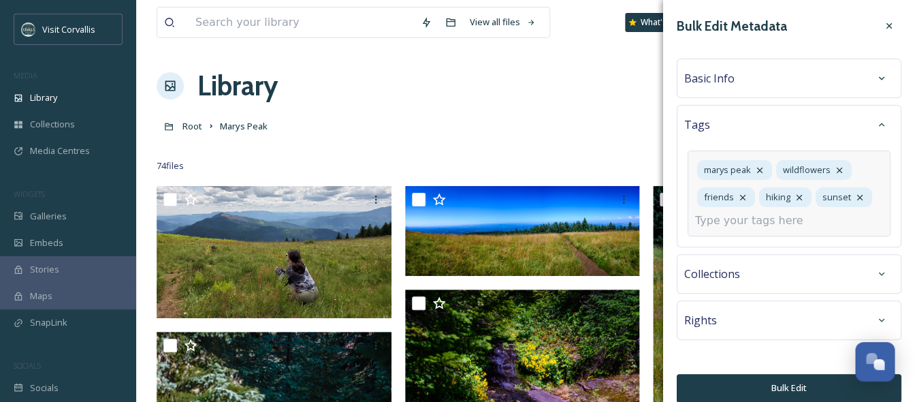
scroll to position [14, 0]
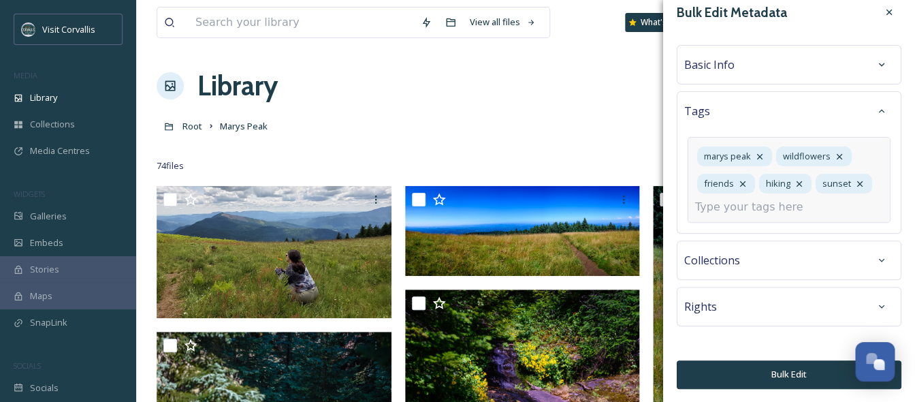
click at [767, 304] on div "Rights" at bounding box center [790, 306] width 210 height 25
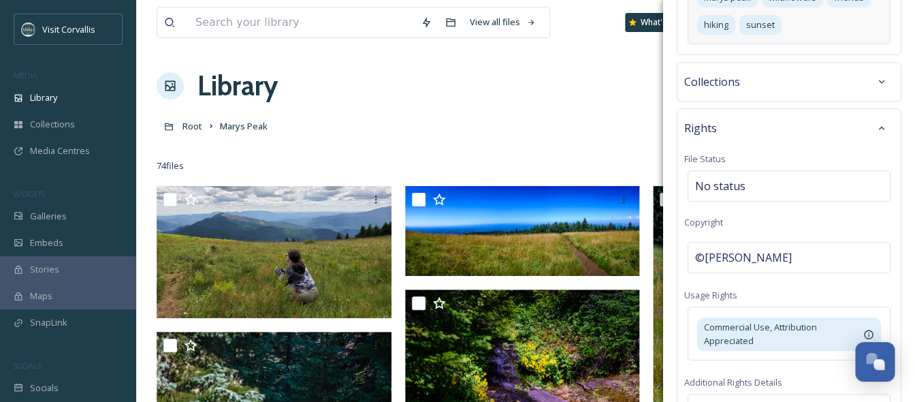
scroll to position [176, 0]
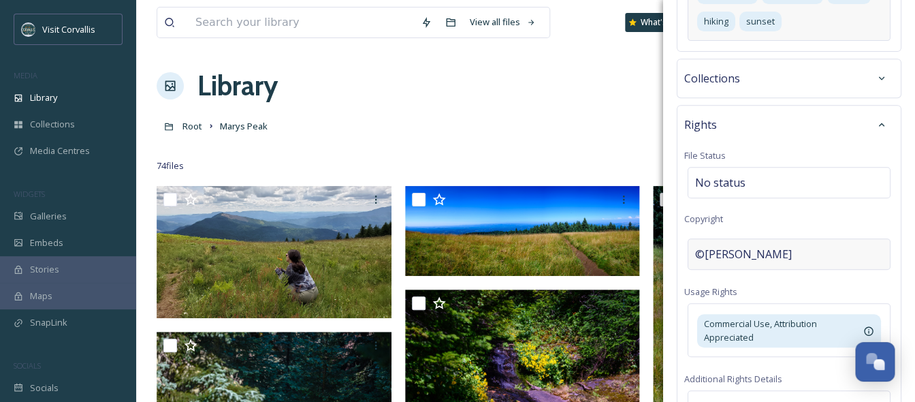
click at [785, 257] on div "©[PERSON_NAME]" at bounding box center [789, 253] width 203 height 31
drag, startPoint x: 806, startPoint y: 256, endPoint x: 663, endPoint y: 256, distance: 143.0
click at [685, 256] on input "[PERSON_NAME]" at bounding box center [790, 253] width 210 height 31
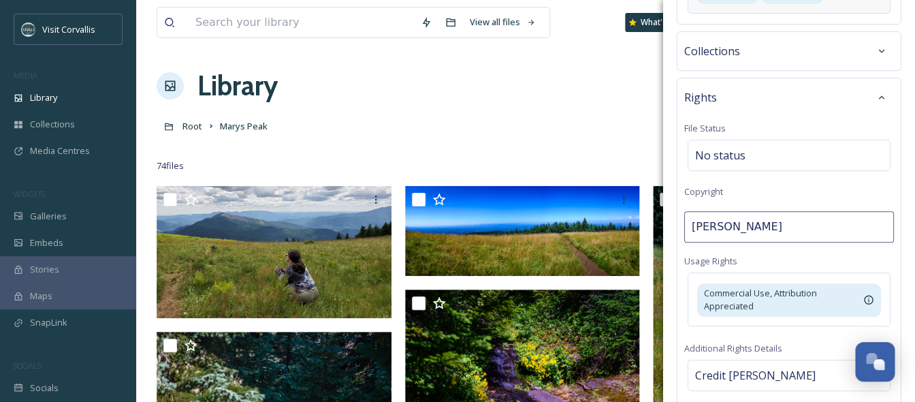
drag, startPoint x: 772, startPoint y: 230, endPoint x: 622, endPoint y: 208, distance: 151.5
click at [685, 211] on input "[PERSON_NAME]" at bounding box center [790, 226] width 210 height 31
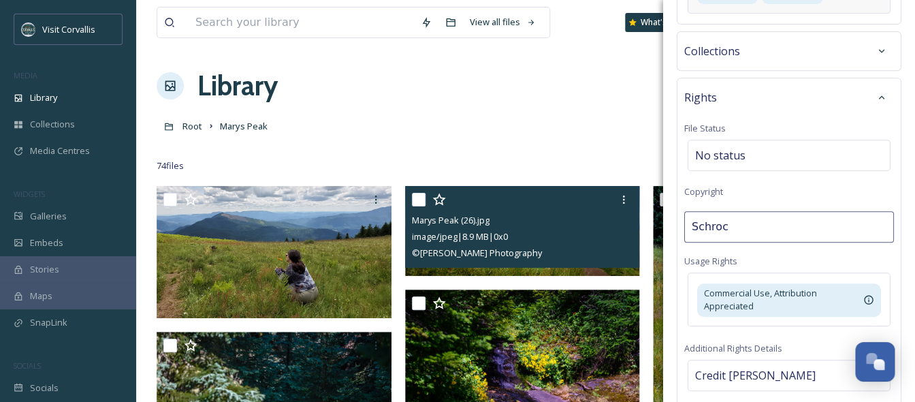
type input "[PERSON_NAME]"
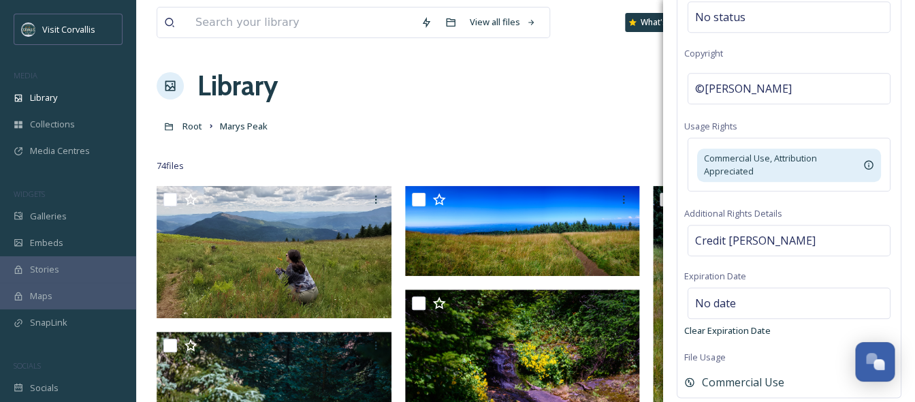
scroll to position [319, 0]
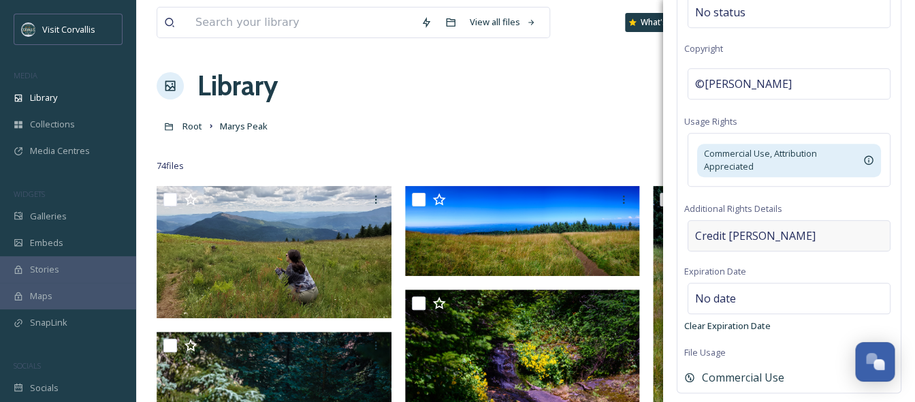
click at [828, 230] on div "Credit [PERSON_NAME]" at bounding box center [789, 235] width 203 height 31
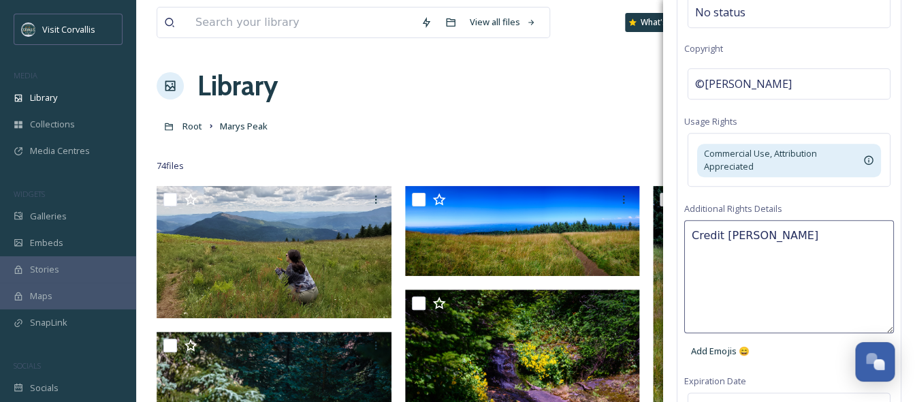
drag, startPoint x: 837, startPoint y: 230, endPoint x: 726, endPoint y: 234, distance: 111.1
click at [726, 234] on textarea "Credit [PERSON_NAME]" at bounding box center [790, 276] width 210 height 113
type textarea "Credit [PERSON_NAME]"
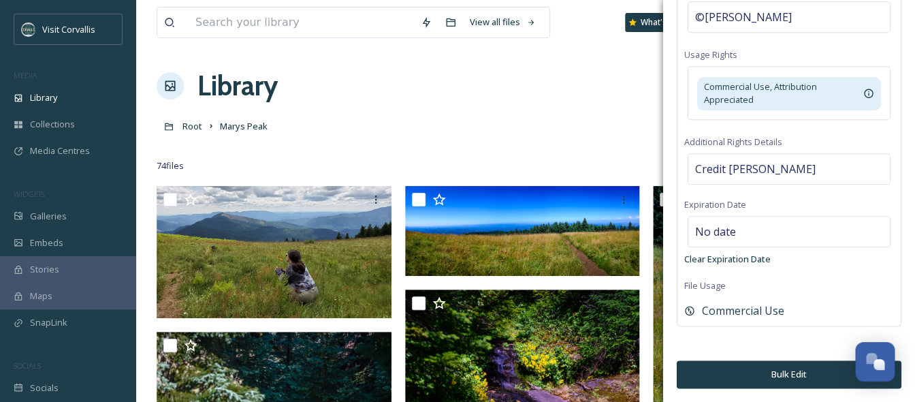
click at [765, 338] on div "Bulk Edit Metadata Basic Info Tags marys peak wildflowers Collections Rights Fi…" at bounding box center [789, 7] width 252 height 787
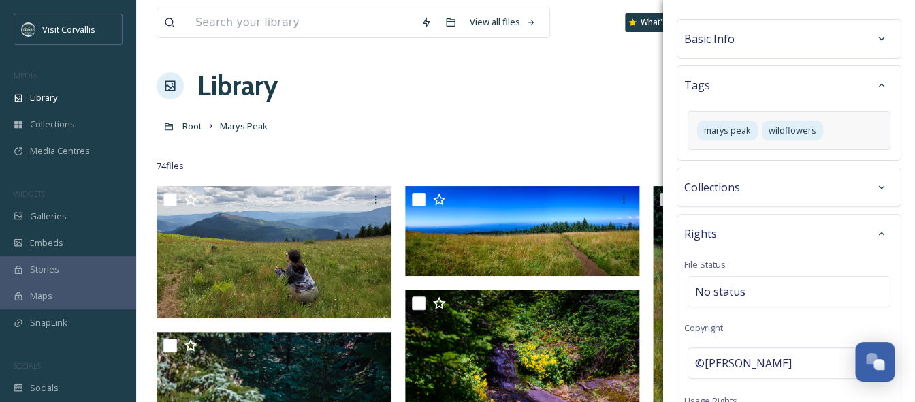
scroll to position [0, 0]
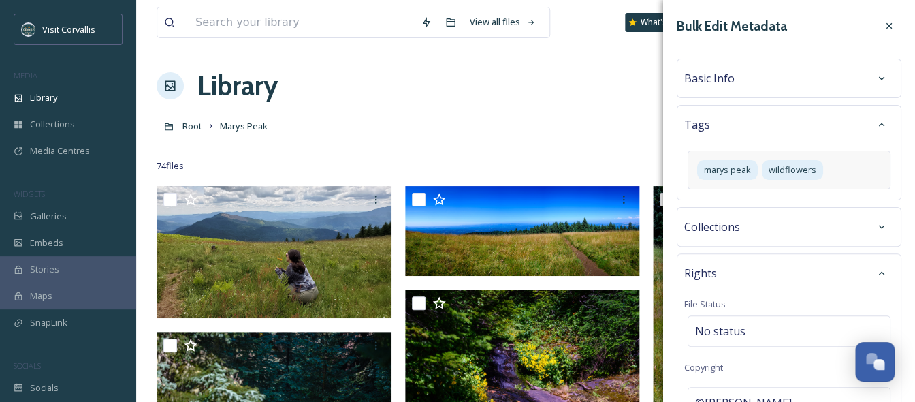
click at [781, 74] on div "Basic Info" at bounding box center [790, 78] width 210 height 25
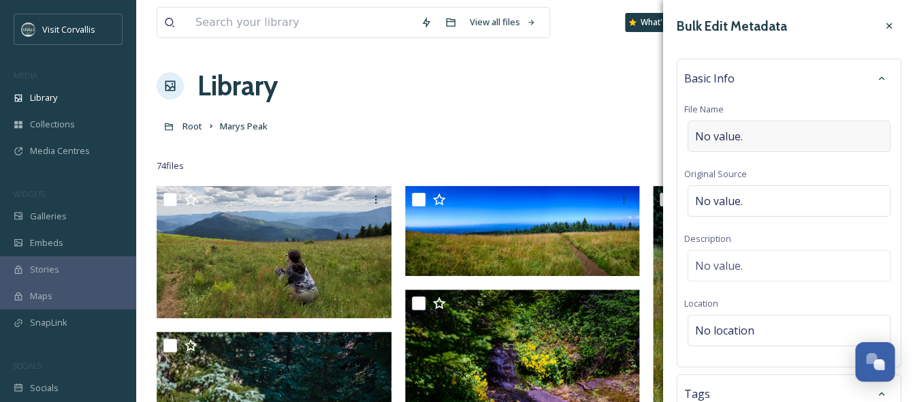
click at [758, 139] on div "No value." at bounding box center [789, 136] width 203 height 31
click at [757, 138] on input "Marys Peak Group of hikers" at bounding box center [790, 136] width 210 height 31
type input "Marys Peak group of hikers"
click at [742, 264] on span "No value." at bounding box center [719, 265] width 48 height 16
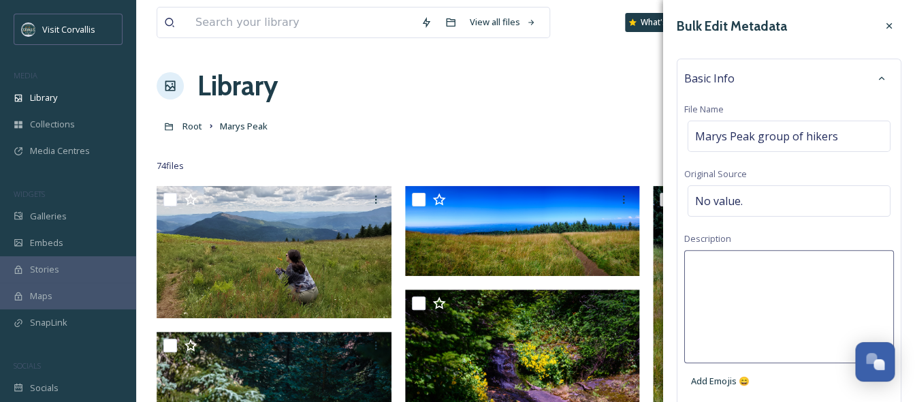
click at [717, 261] on textarea at bounding box center [790, 306] width 210 height 113
type textarea "A group of hikers on [GEOGRAPHIC_DATA] at sunset."
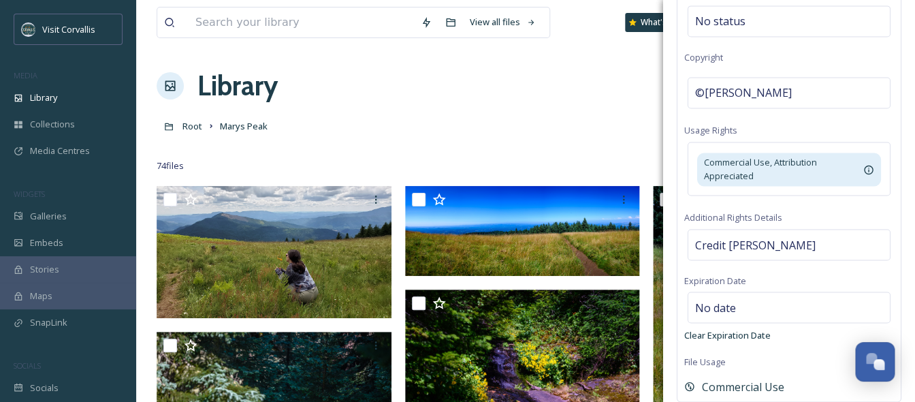
scroll to position [760, 0]
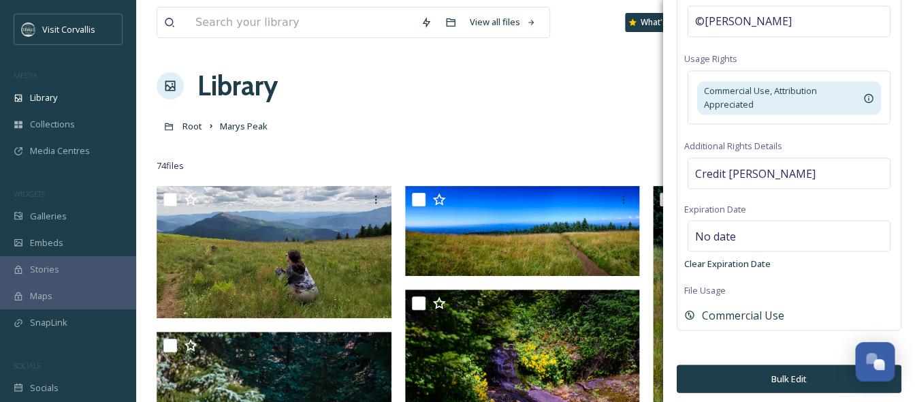
click at [726, 372] on button "Bulk Edit" at bounding box center [789, 378] width 225 height 28
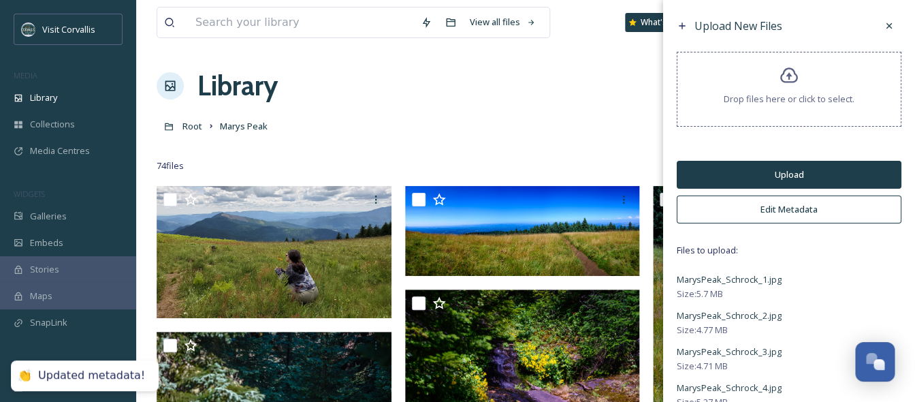
click at [742, 168] on button "Upload" at bounding box center [789, 175] width 225 height 28
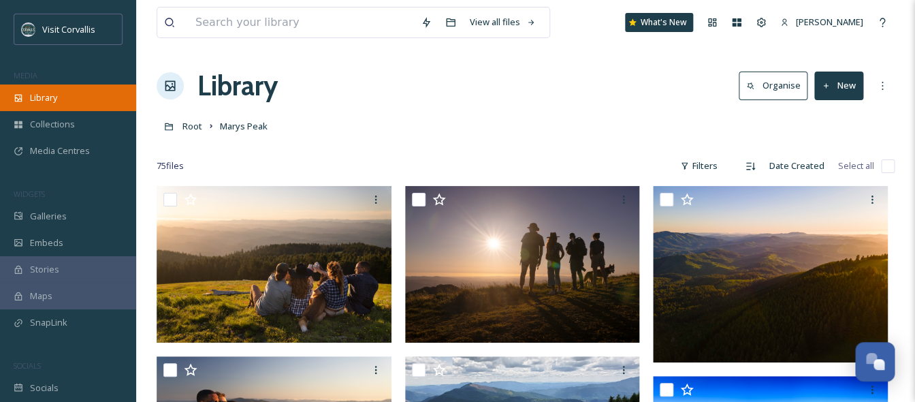
click at [65, 99] on div "Library" at bounding box center [68, 97] width 136 height 27
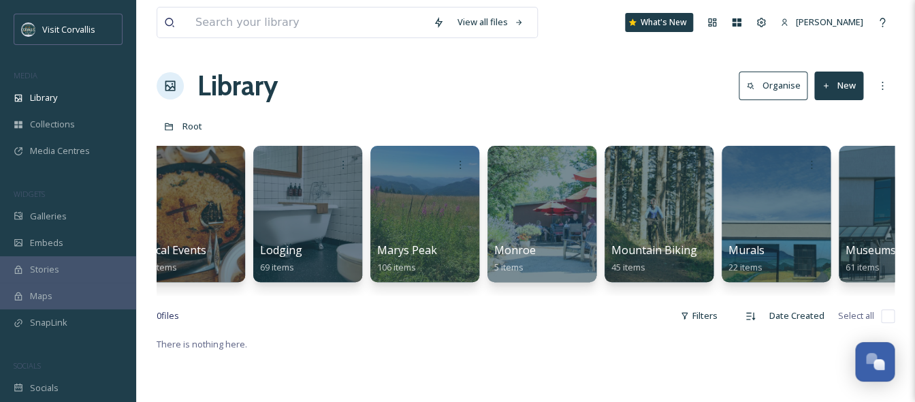
scroll to position [0, 2486]
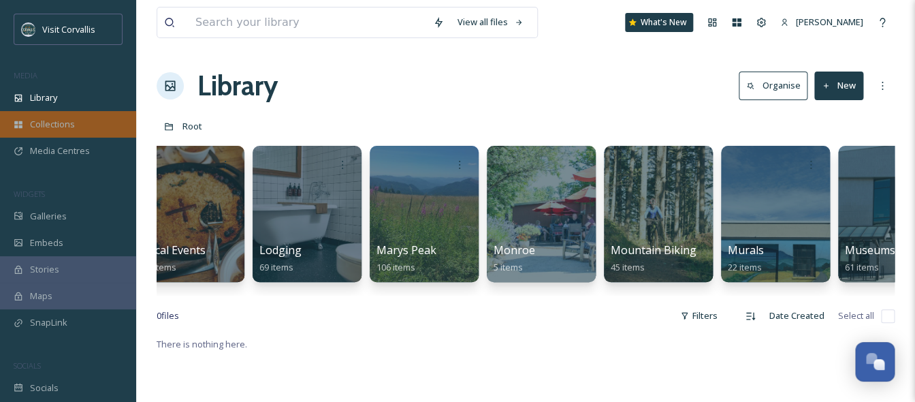
click at [61, 120] on span "Collections" at bounding box center [52, 124] width 45 height 13
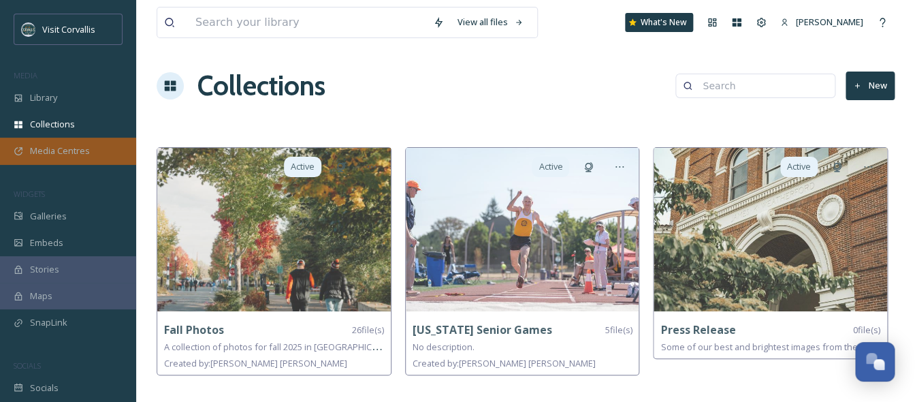
click at [57, 148] on span "Media Centres" at bounding box center [60, 150] width 60 height 13
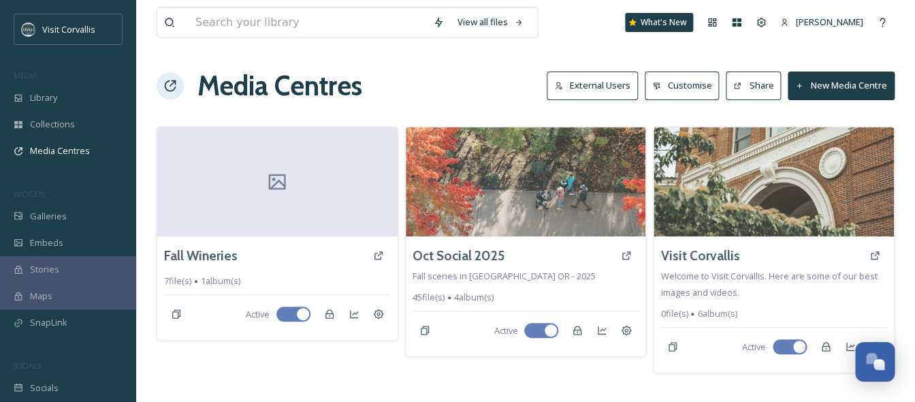
click at [599, 88] on button "External Users" at bounding box center [592, 86] width 91 height 28
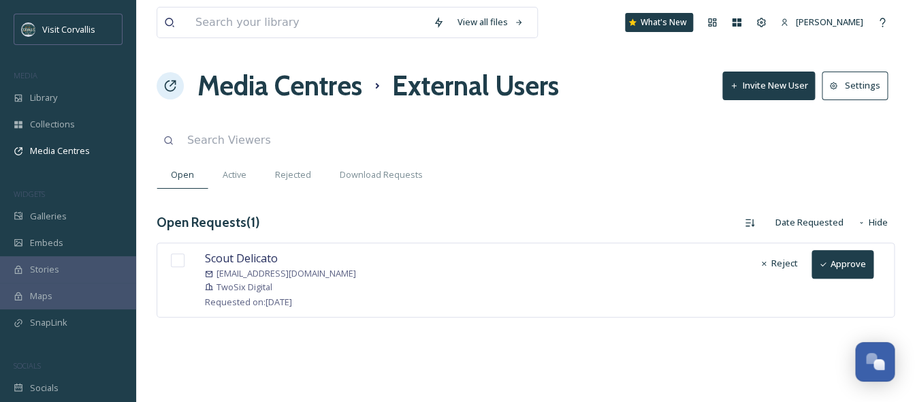
click at [181, 267] on input "checkbox" at bounding box center [178, 260] width 14 height 14
checkbox input "true"
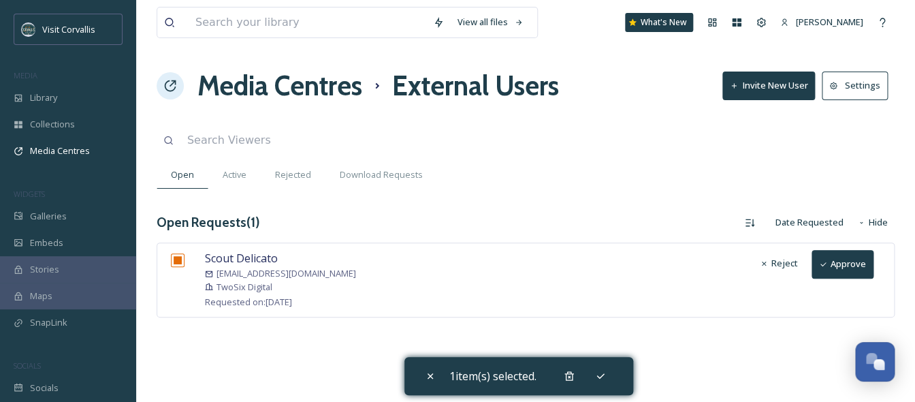
click at [845, 264] on button "Approve" at bounding box center [843, 264] width 62 height 28
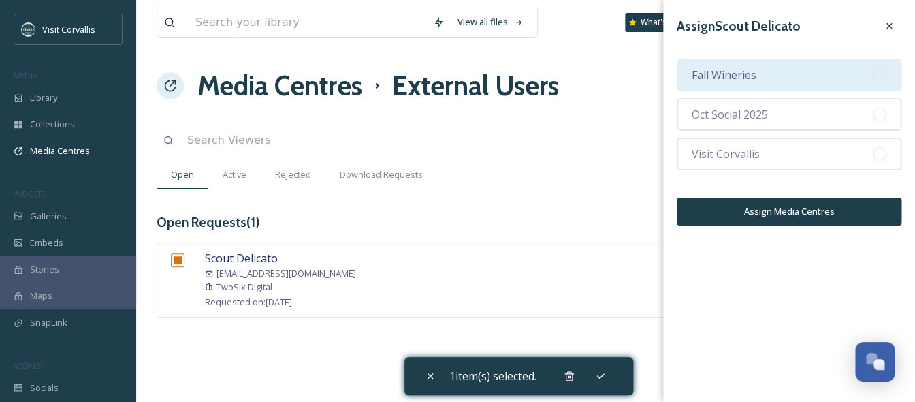
click at [768, 74] on div "Fall Wineries" at bounding box center [789, 75] width 225 height 33
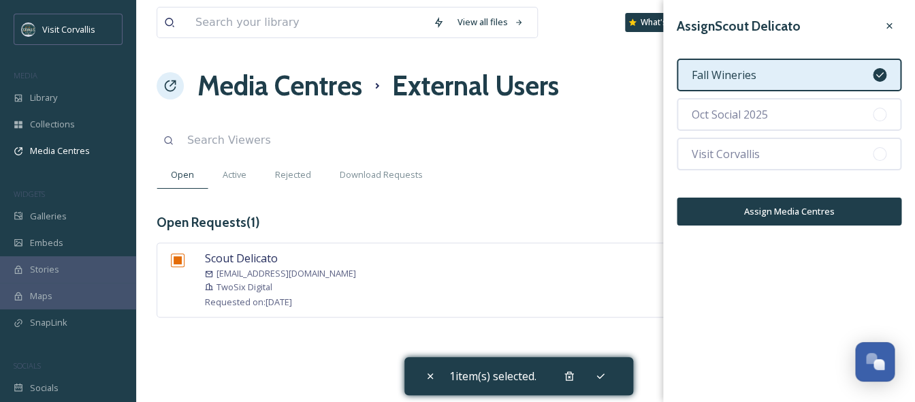
click at [749, 216] on button "Assign Media Centres" at bounding box center [789, 212] width 225 height 28
